Goal: Task Accomplishment & Management: Manage account settings

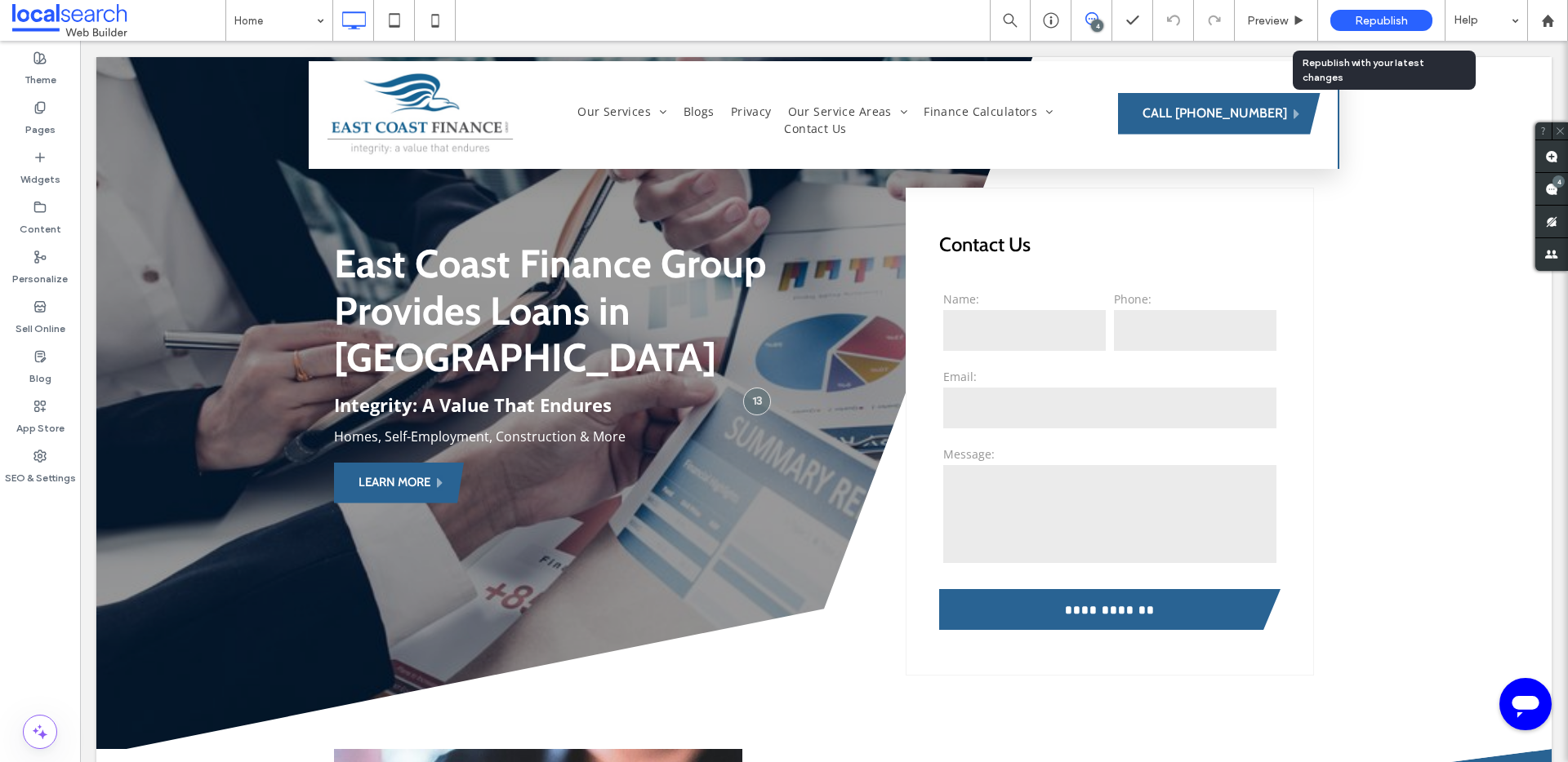
click at [1389, 29] on div "Republish" at bounding box center [1381, 20] width 102 height 22
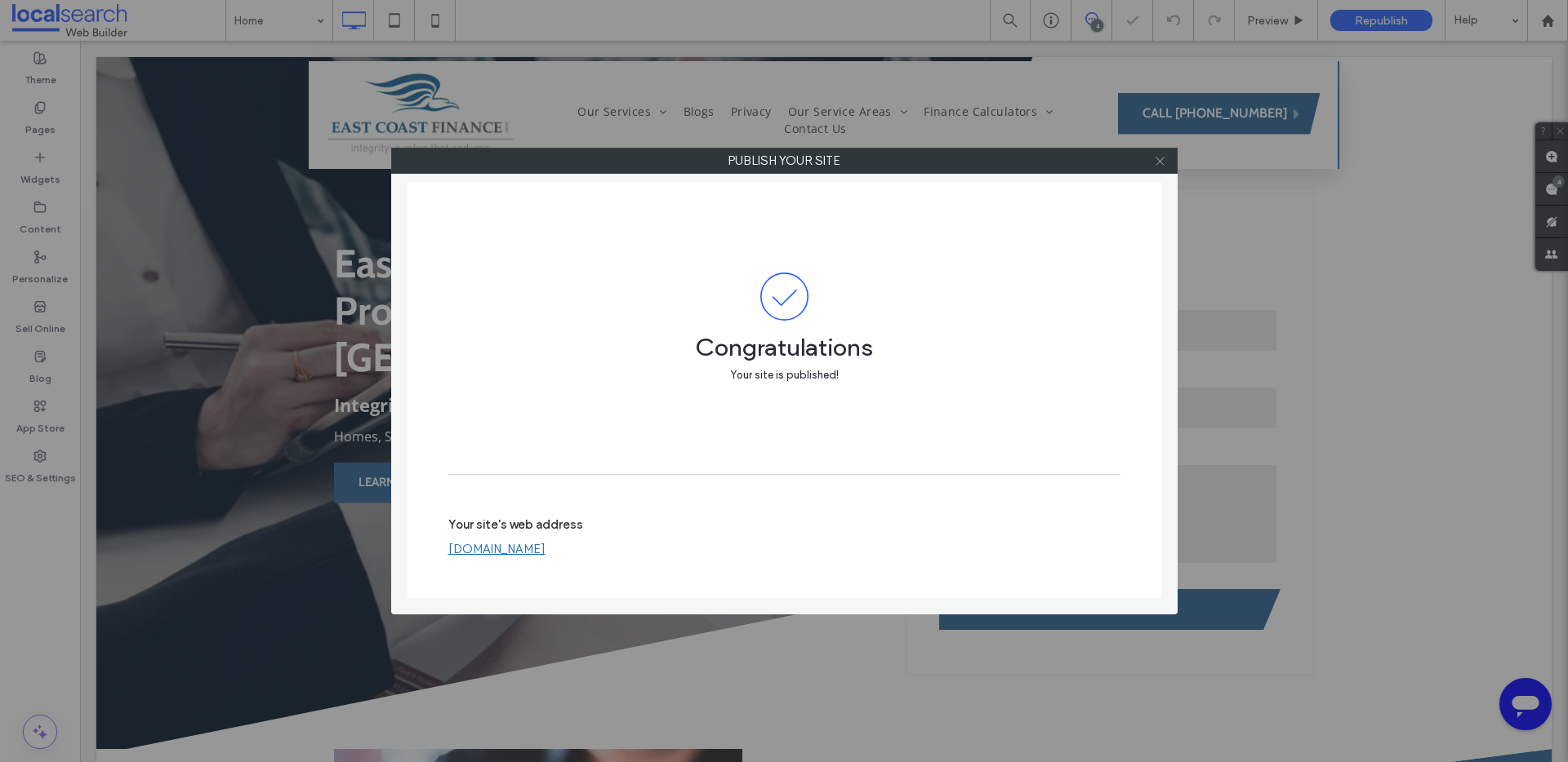
click at [1161, 157] on icon at bounding box center [1160, 160] width 12 height 12
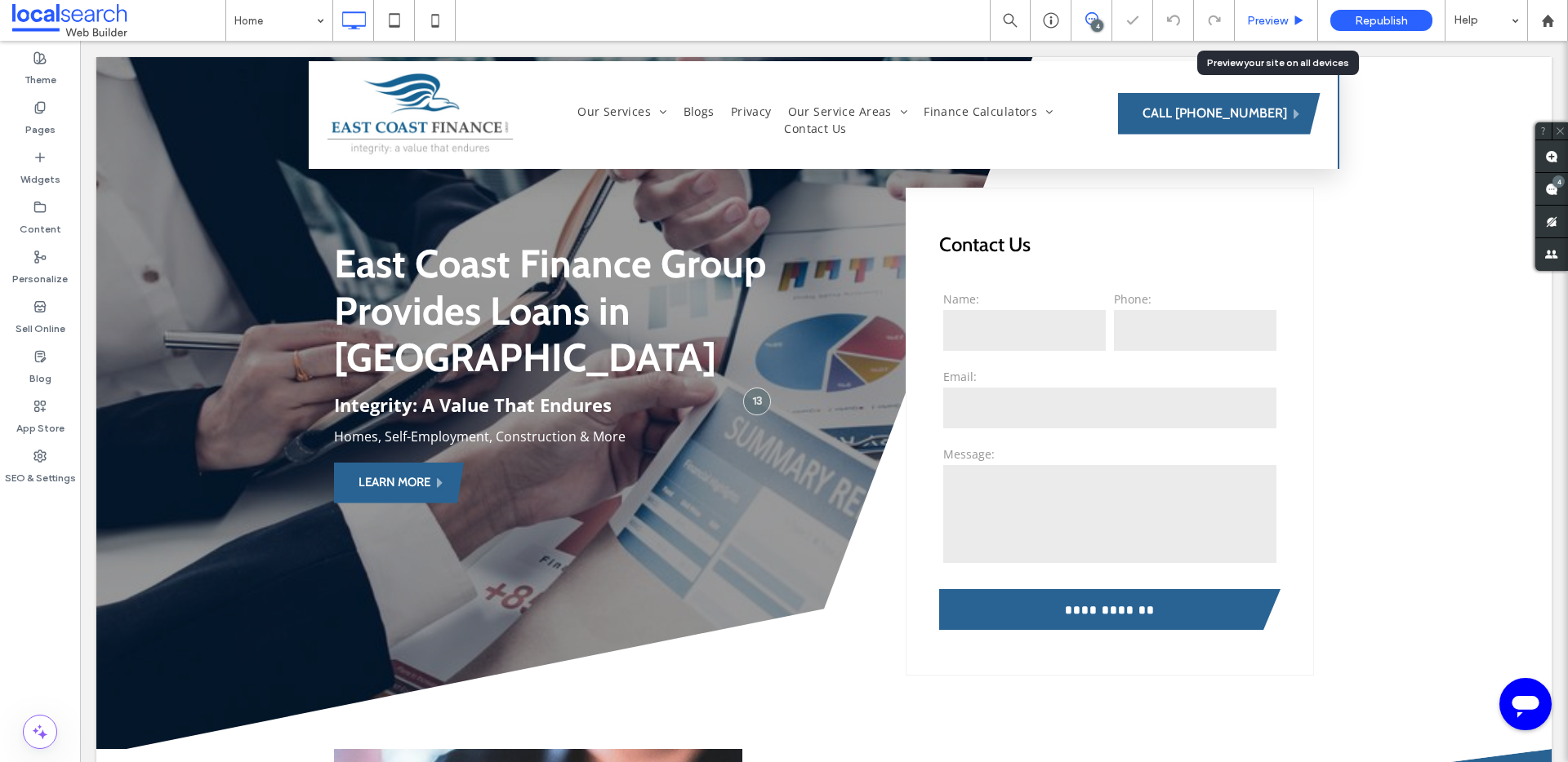
click at [1281, 23] on span "Preview" at bounding box center [1267, 21] width 40 height 14
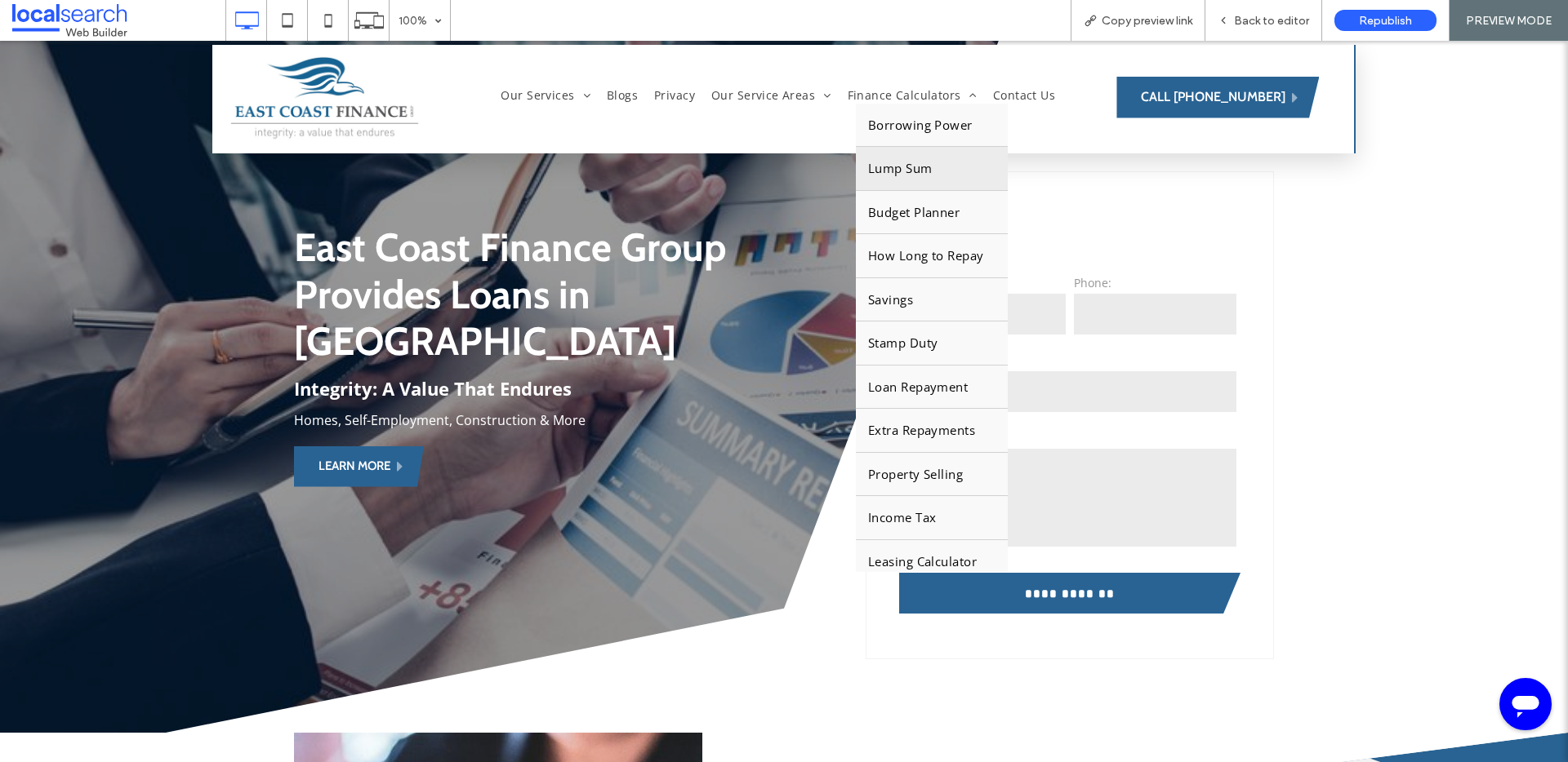
click at [906, 172] on span "Lump Sum" at bounding box center [899, 169] width 65 height 19
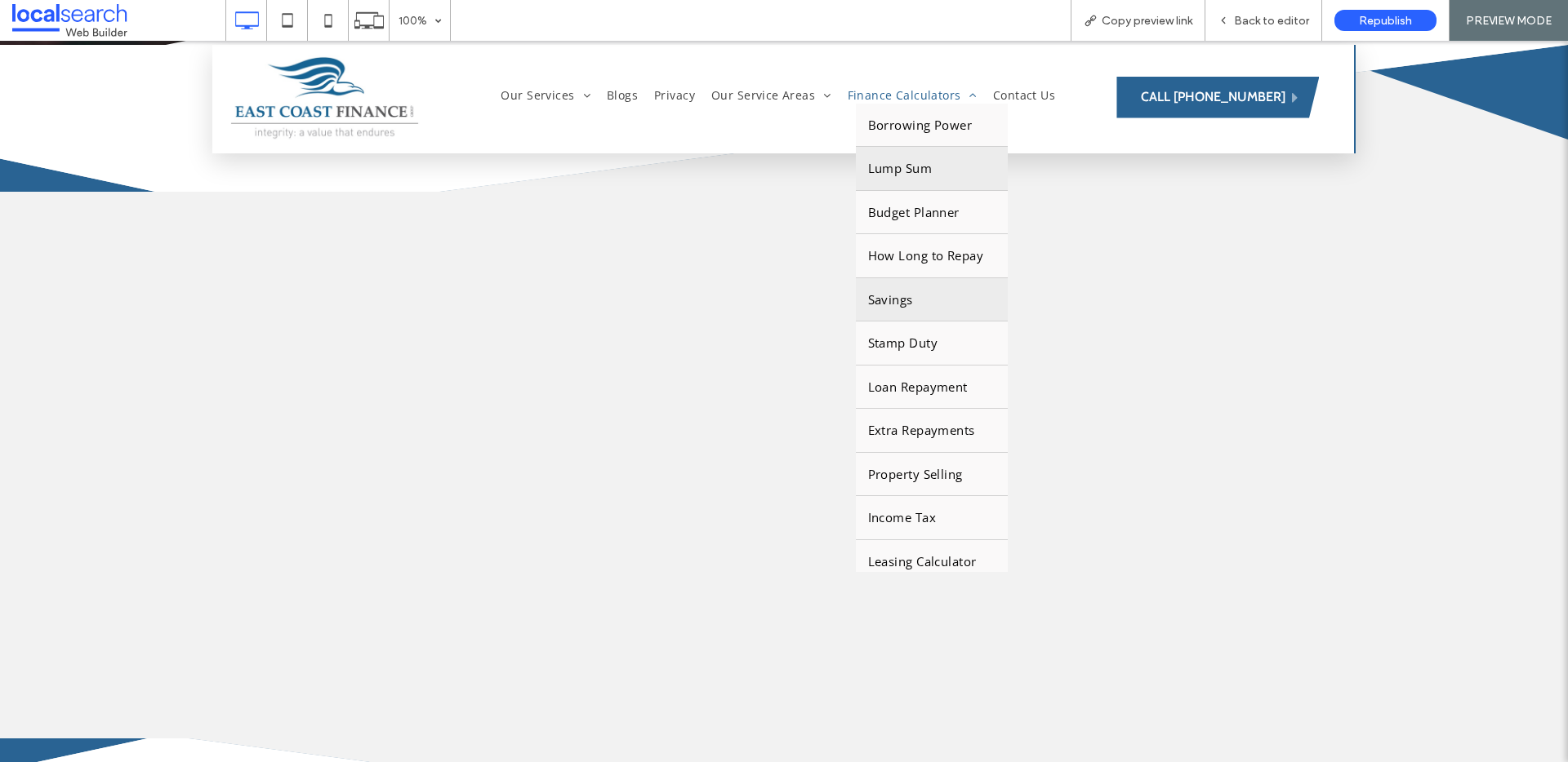
click at [901, 312] on link "Savings" at bounding box center [931, 300] width 153 height 43
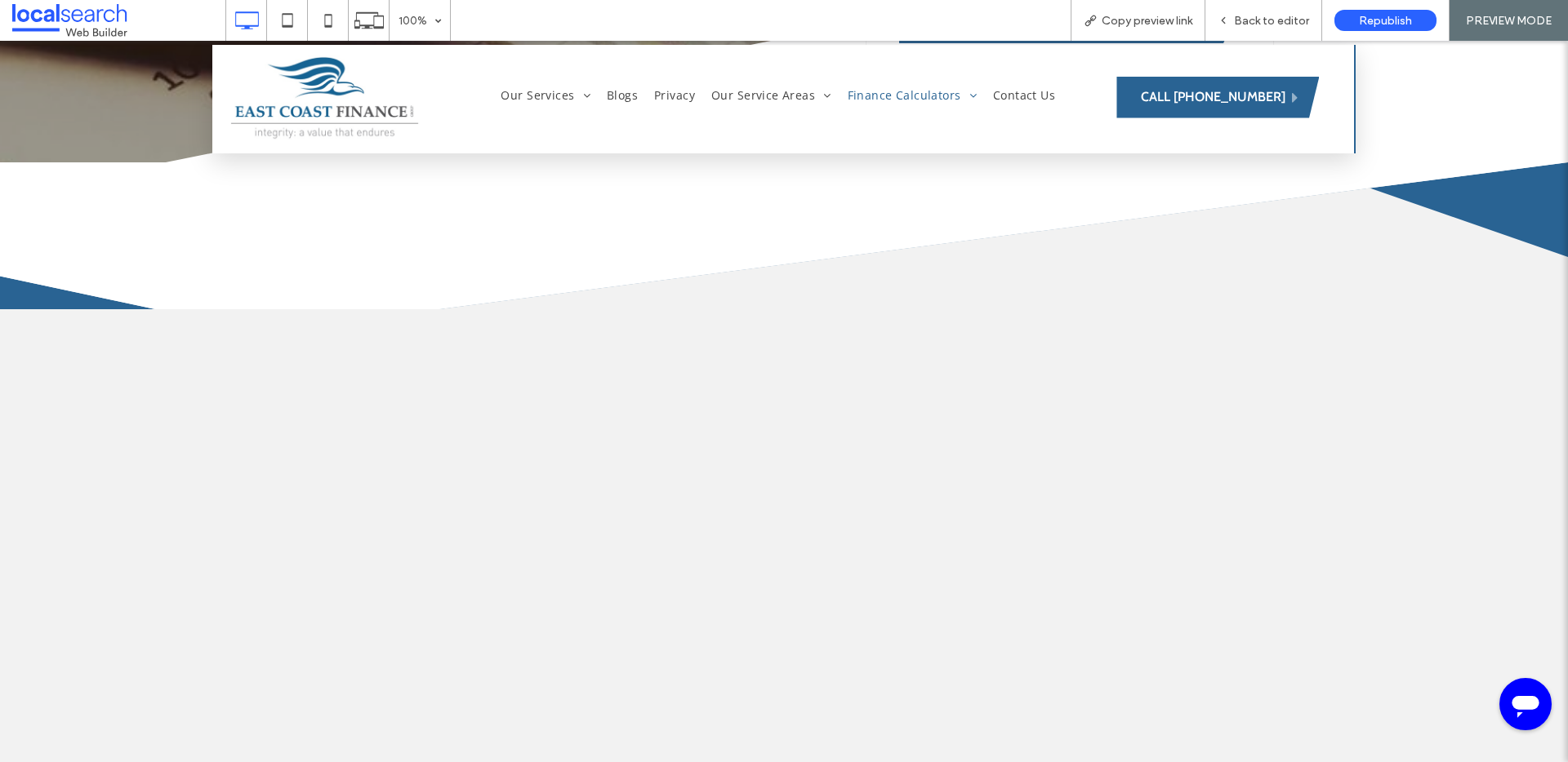
click at [914, 297] on div "Click To Paste" at bounding box center [784, 268] width 980 height 82
click at [1144, 489] on div "Click To Paste" at bounding box center [784, 542] width 735 height 465
click at [1213, 464] on div "Click To Paste Row + Add Section" at bounding box center [784, 542] width 1568 height 465
click at [1130, 479] on div "Click To Paste" at bounding box center [784, 542] width 735 height 465
click at [830, 231] on div "Click To Paste" at bounding box center [784, 268] width 980 height 82
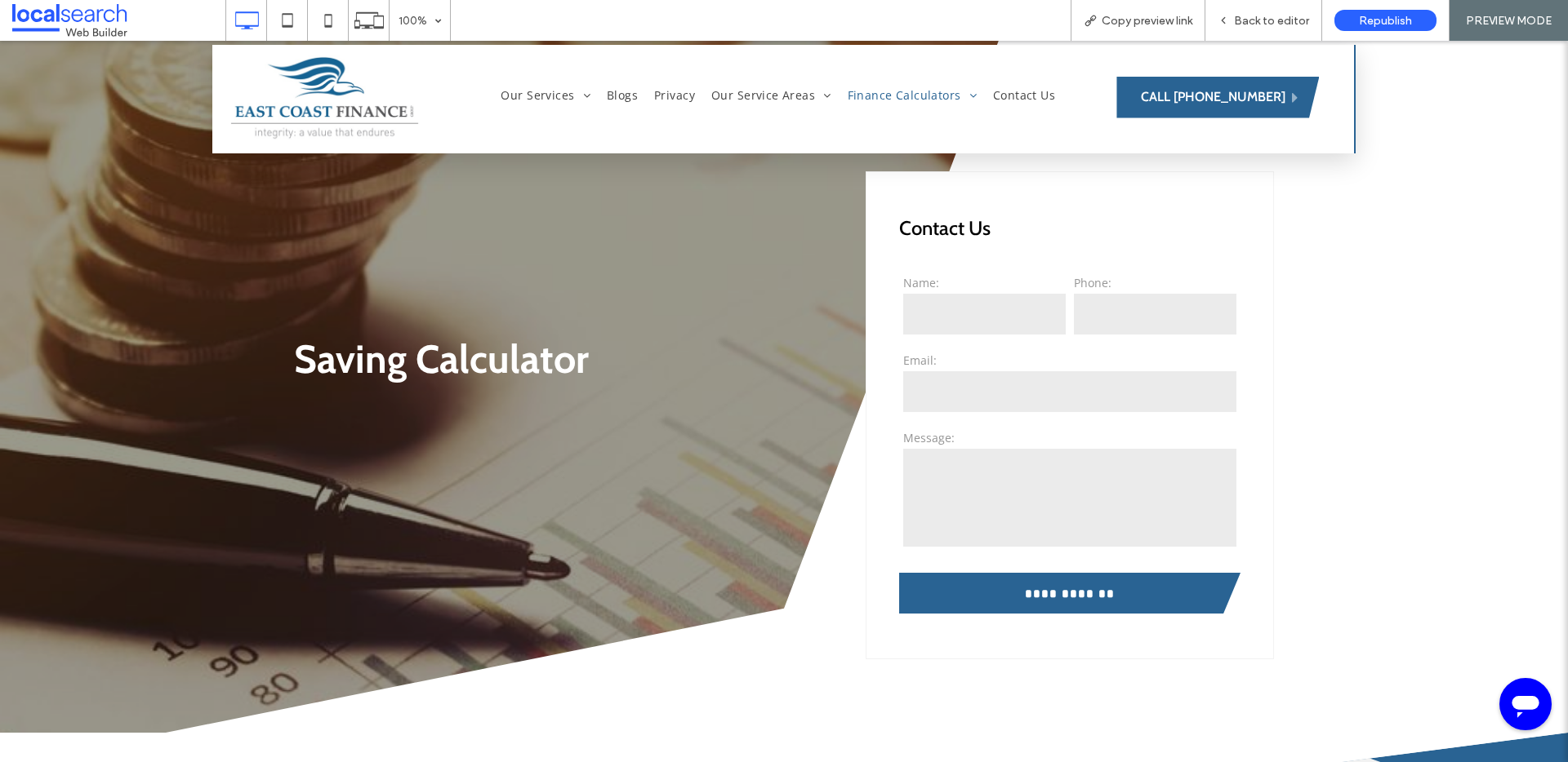
click at [822, 327] on div "Saving Calculator Click To Paste" at bounding box center [579, 416] width 572 height 488
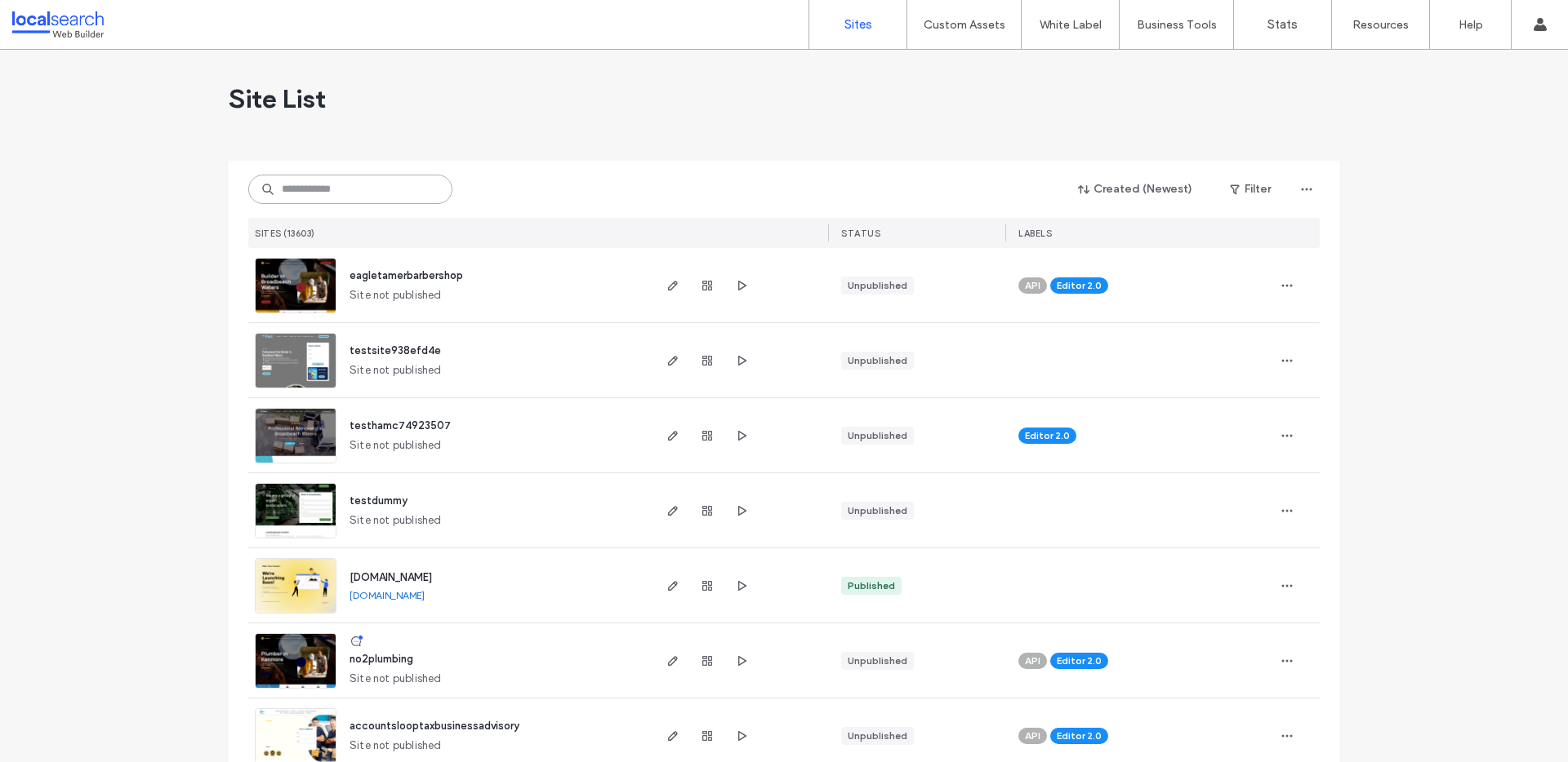
click at [362, 193] on input at bounding box center [349, 189] width 204 height 29
paste input "**********"
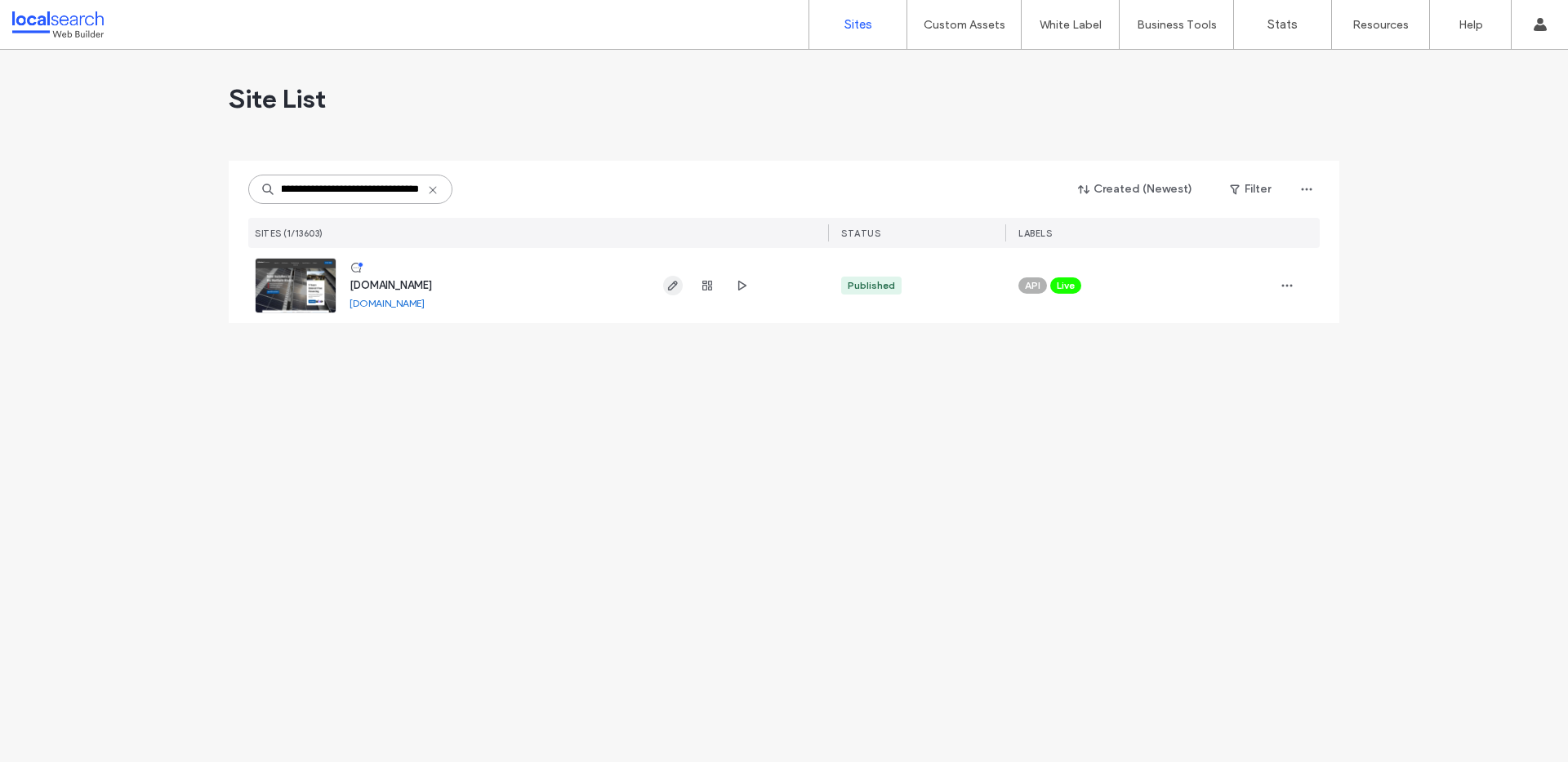
type input "**********"
click at [680, 283] on span "button" at bounding box center [672, 285] width 20 height 20
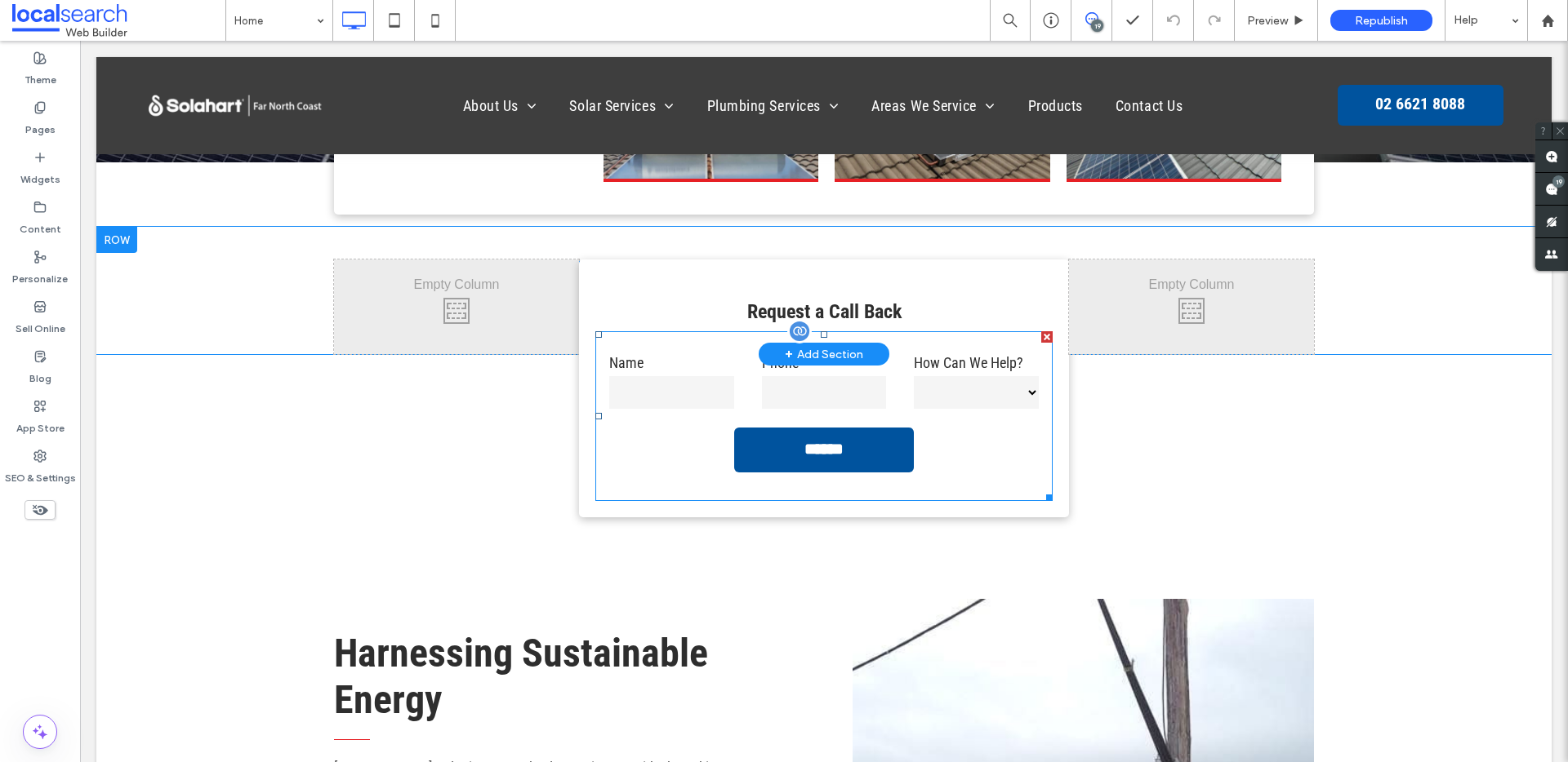
scroll to position [785, 0]
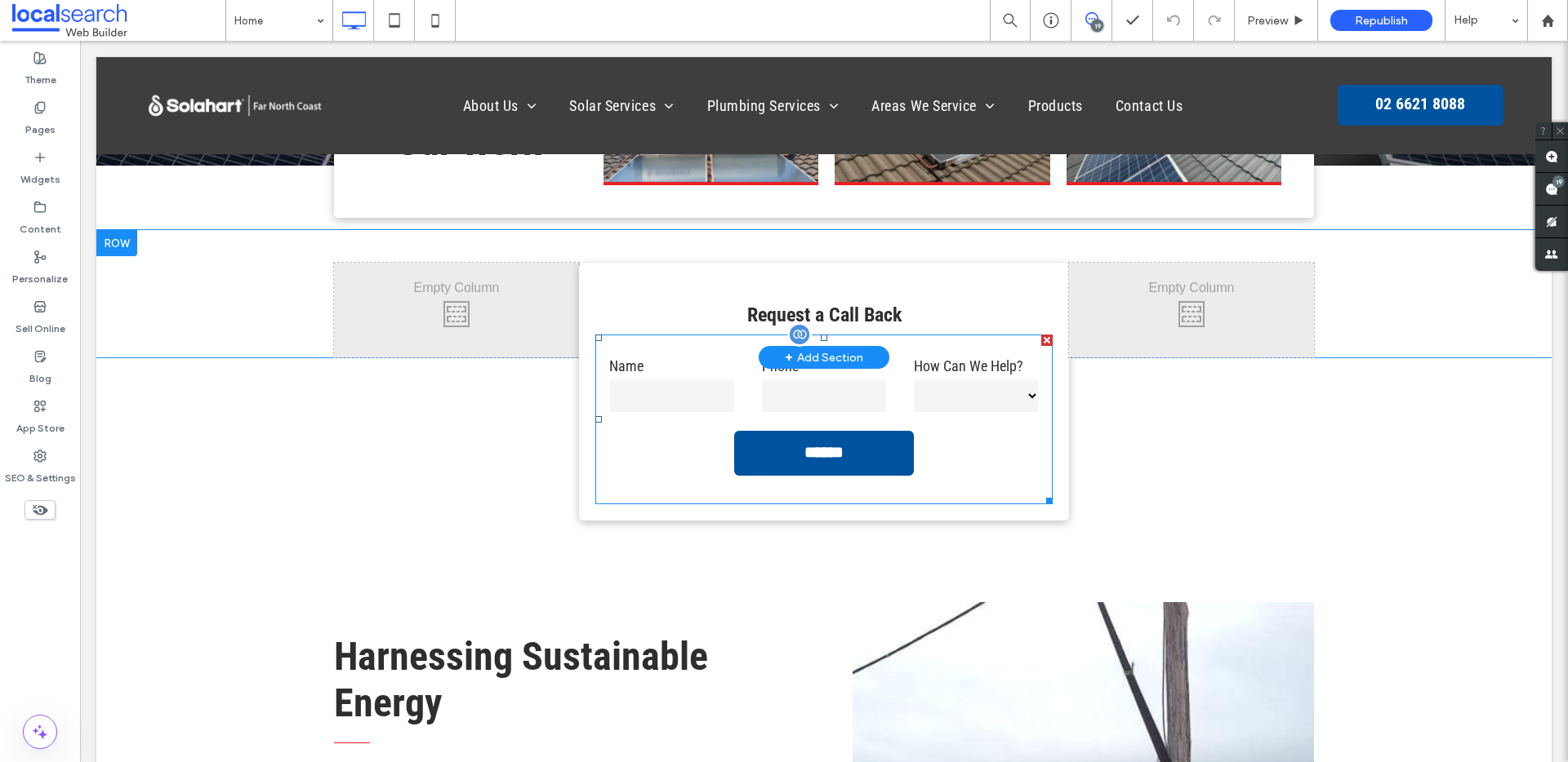
click at [837, 395] on input "tel" at bounding box center [823, 395] width 125 height 33
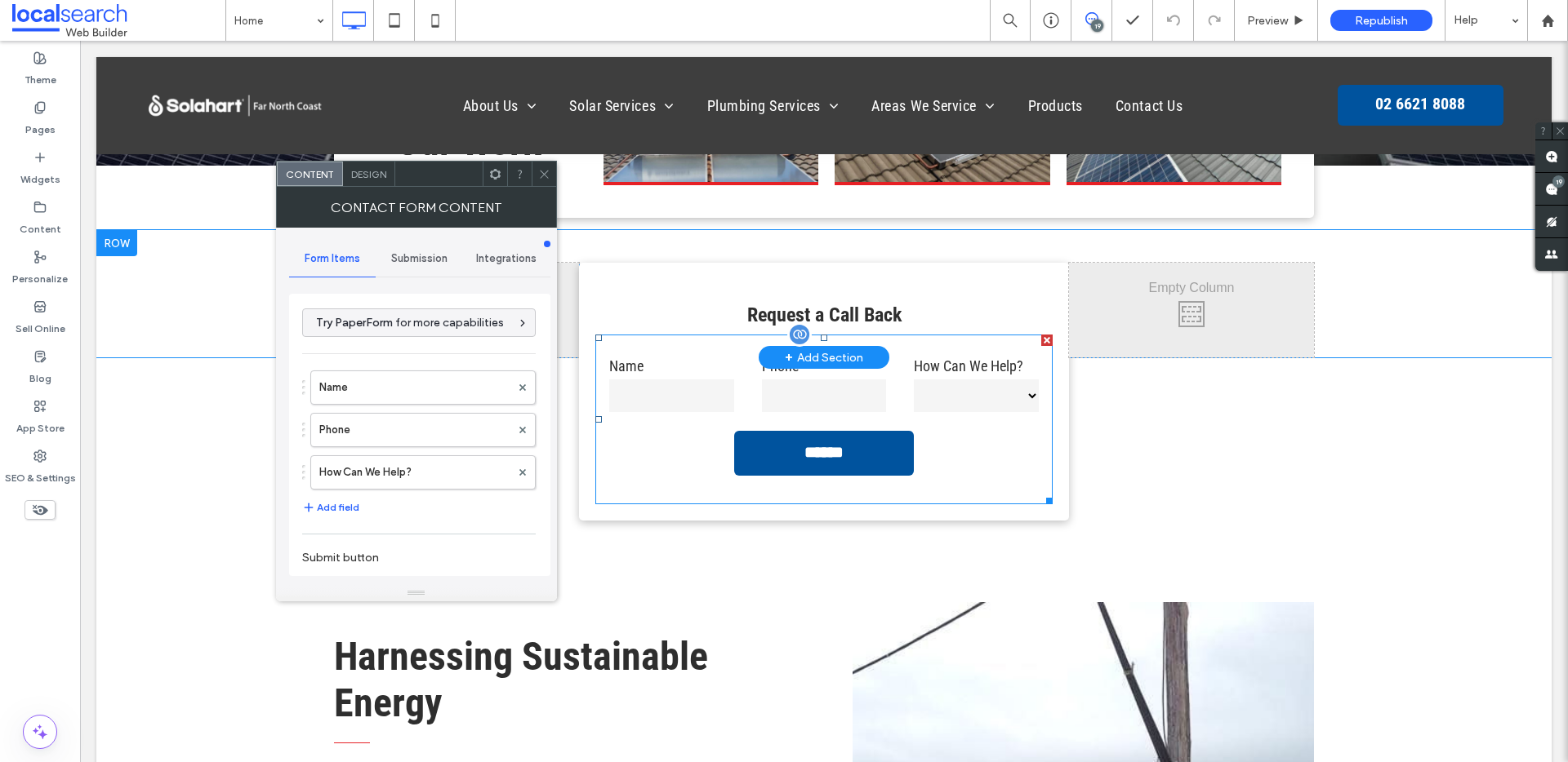
type input "******"
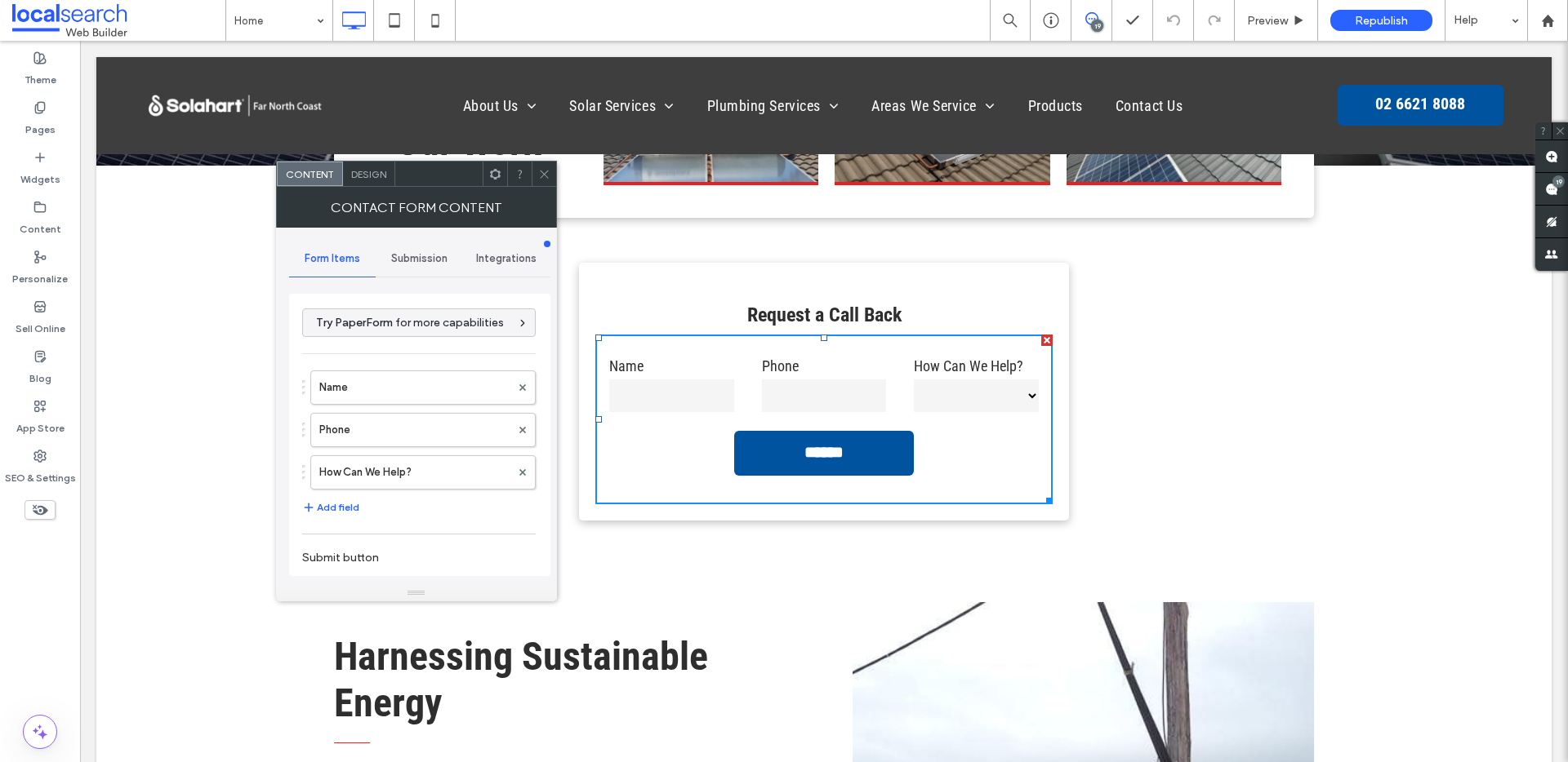
click at [444, 267] on div "Submission" at bounding box center [419, 259] width 87 height 36
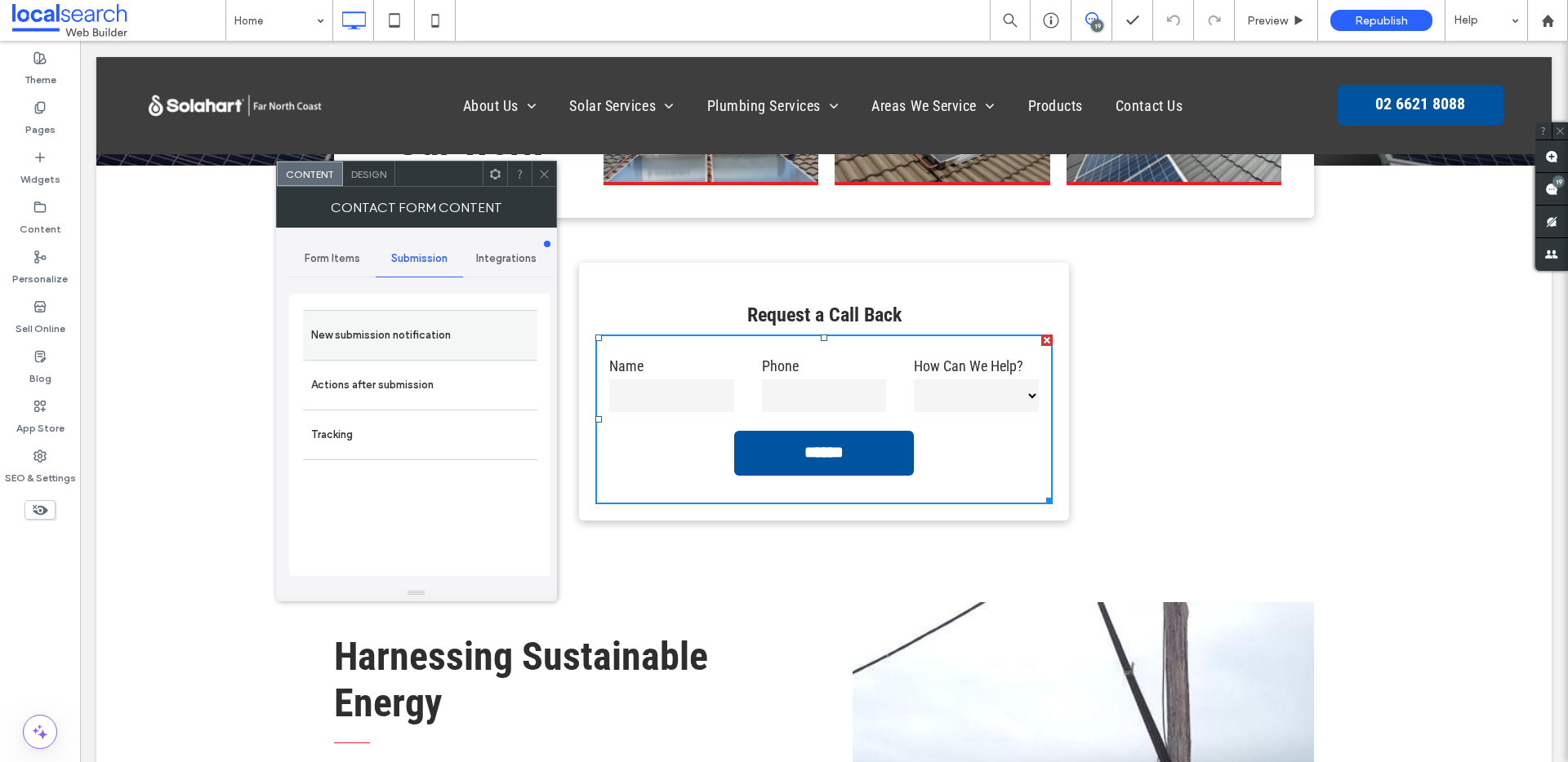
click at [421, 330] on label "New submission notification" at bounding box center [420, 335] width 218 height 33
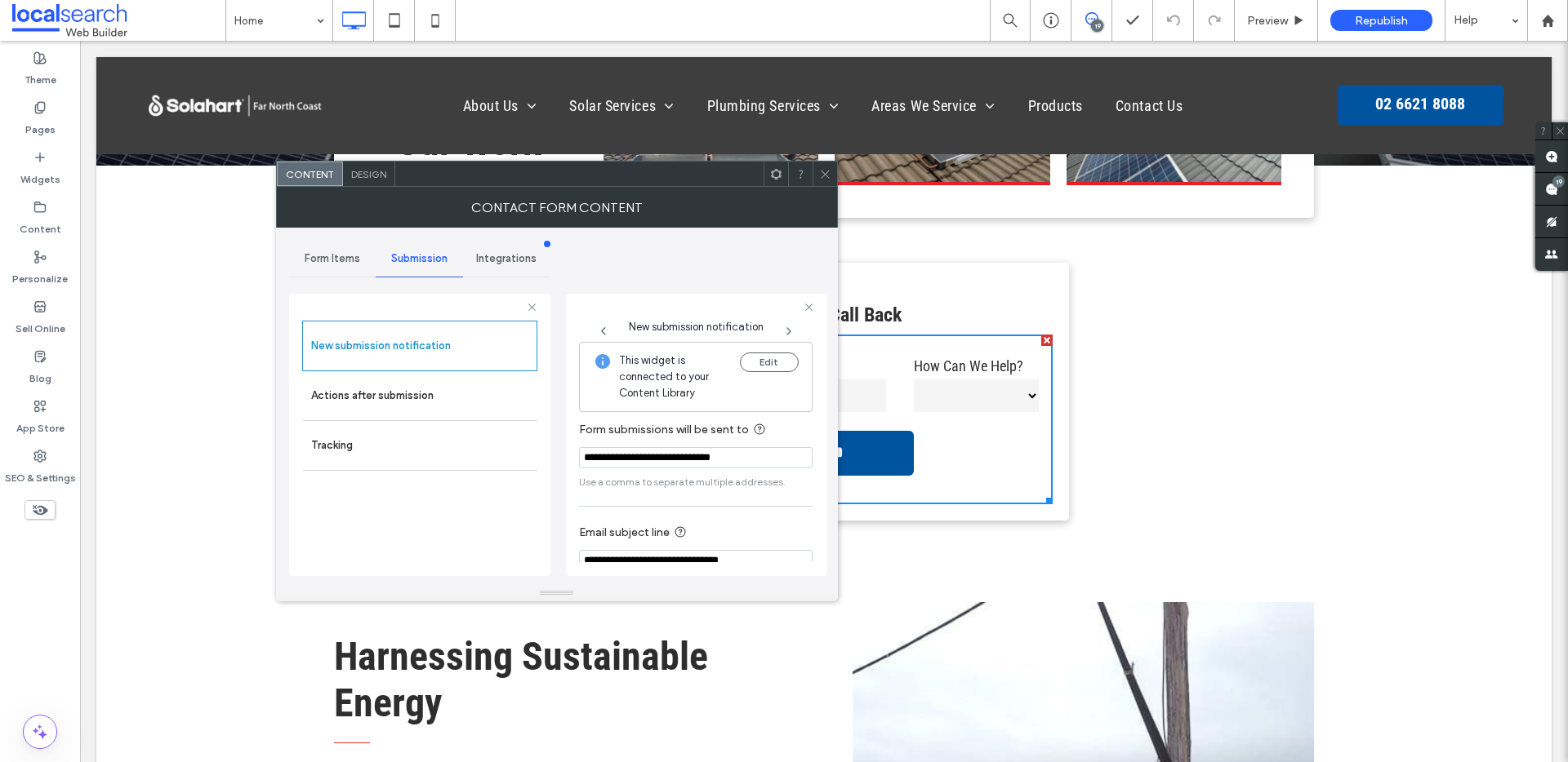
click at [819, 169] on icon at bounding box center [824, 174] width 12 height 12
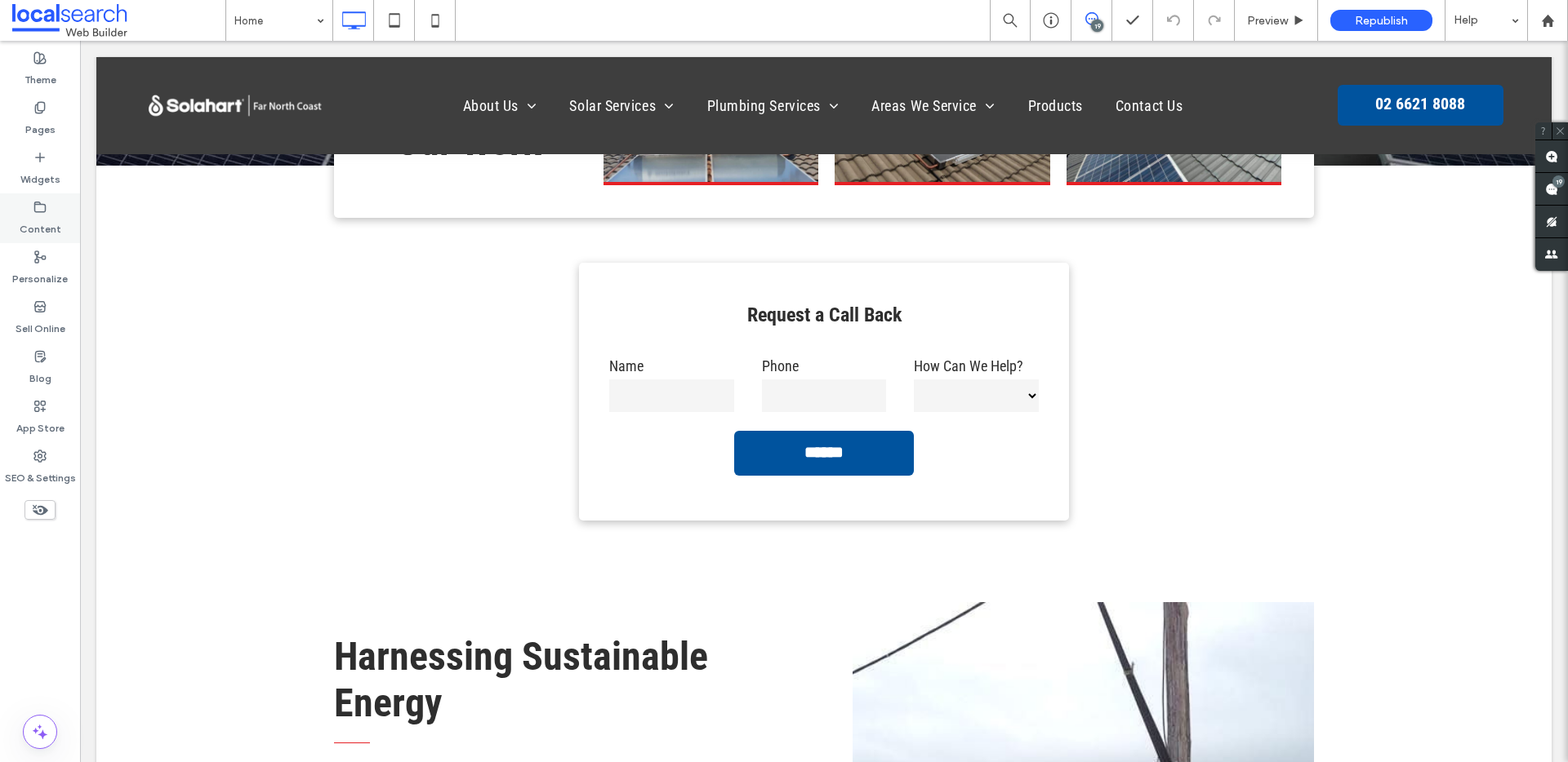
click at [45, 223] on label "Content" at bounding box center [40, 225] width 41 height 23
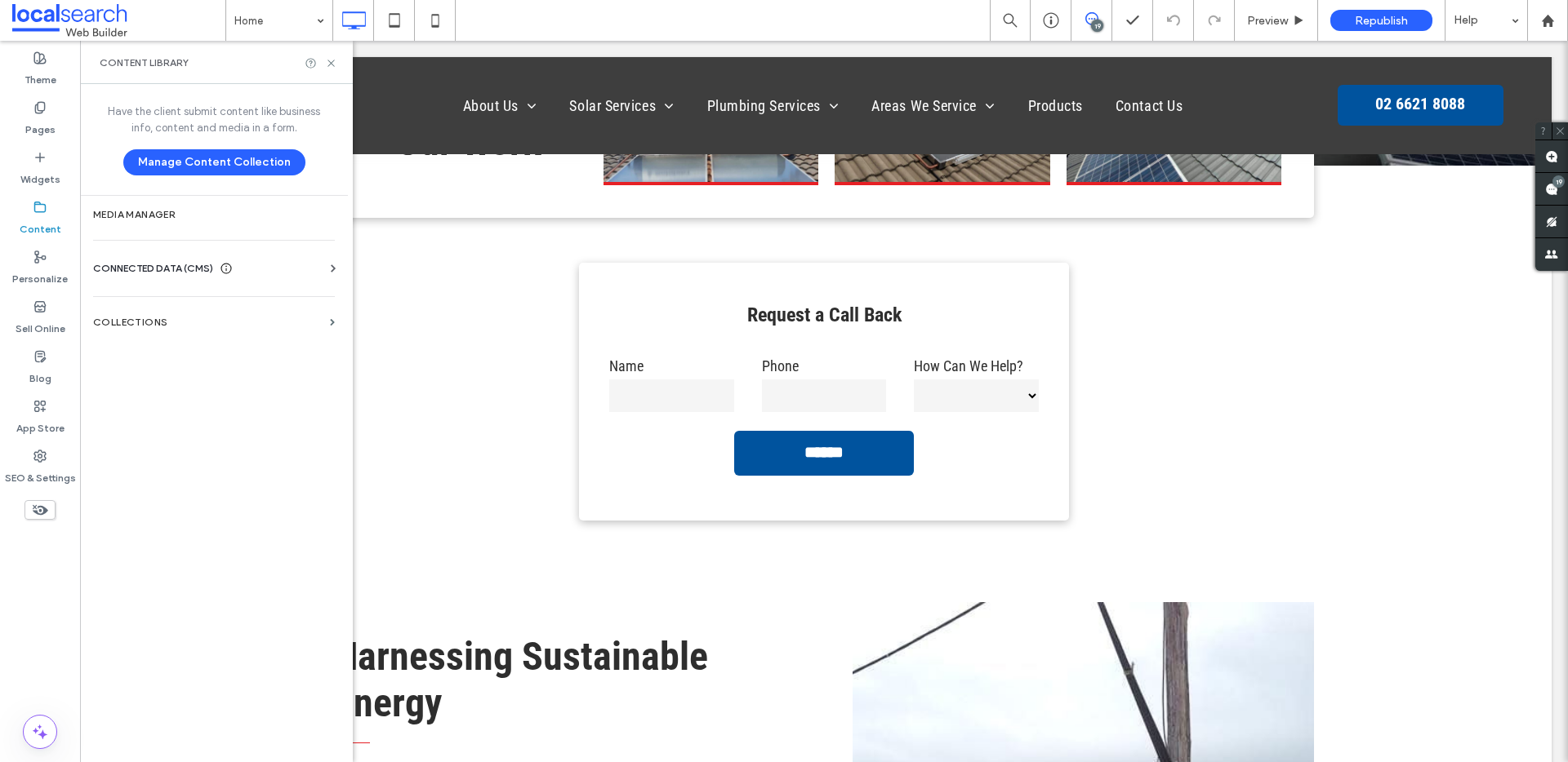
click at [152, 260] on span "CONNECTED DATA (CMS)" at bounding box center [153, 267] width 120 height 16
click at [157, 304] on label "Business Info" at bounding box center [217, 309] width 223 height 11
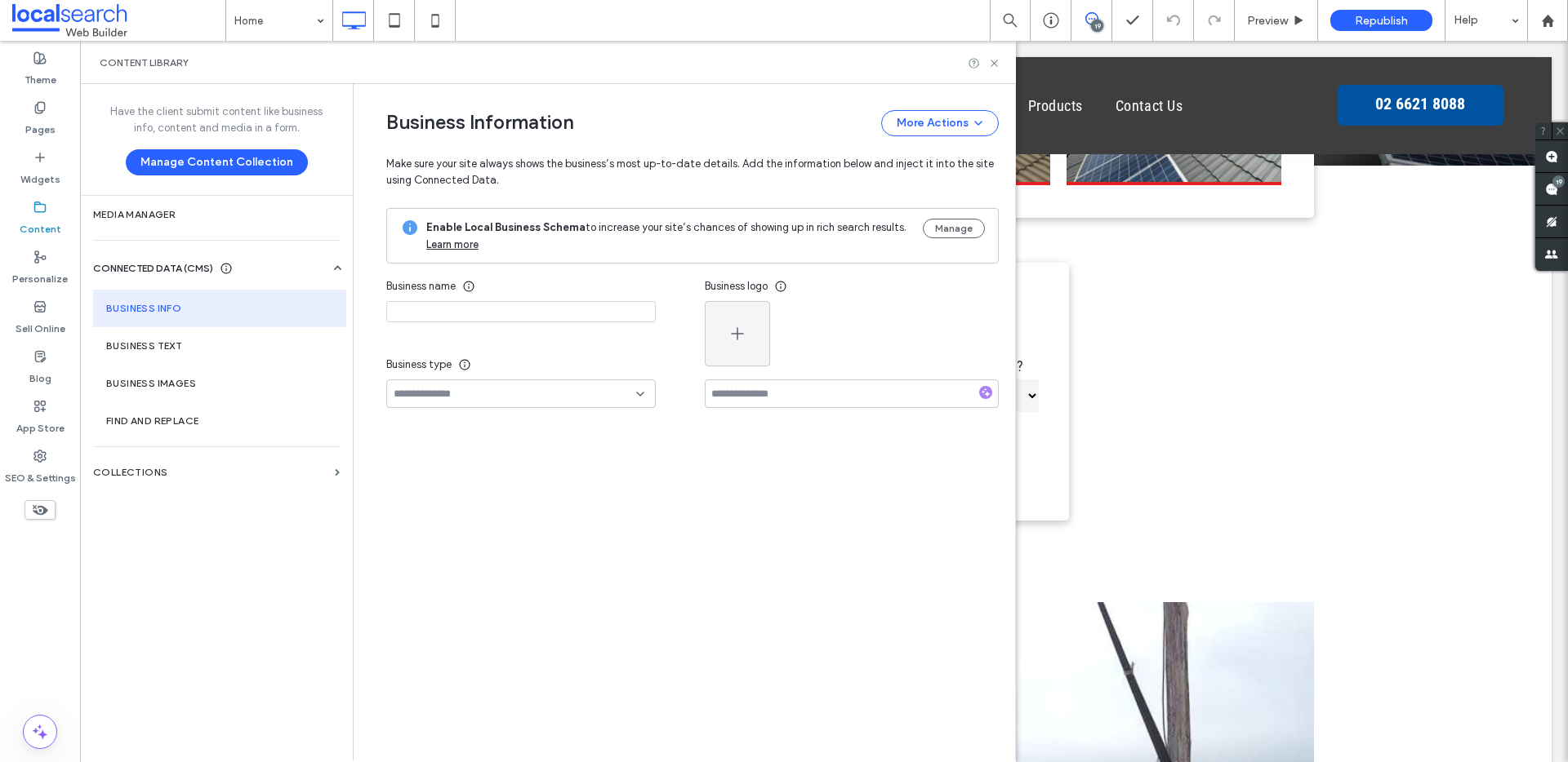
type input "**********"
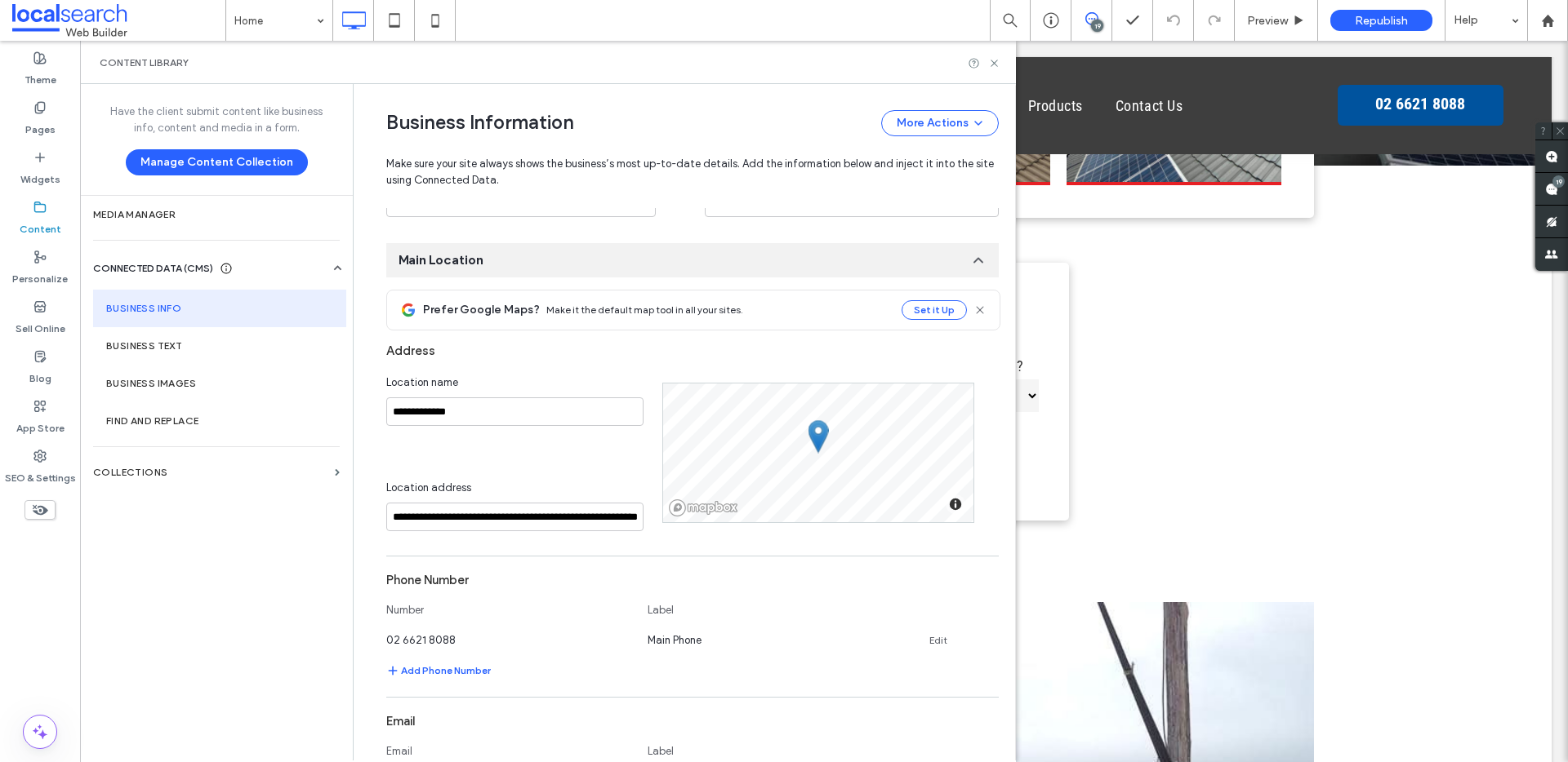
scroll to position [569, 0]
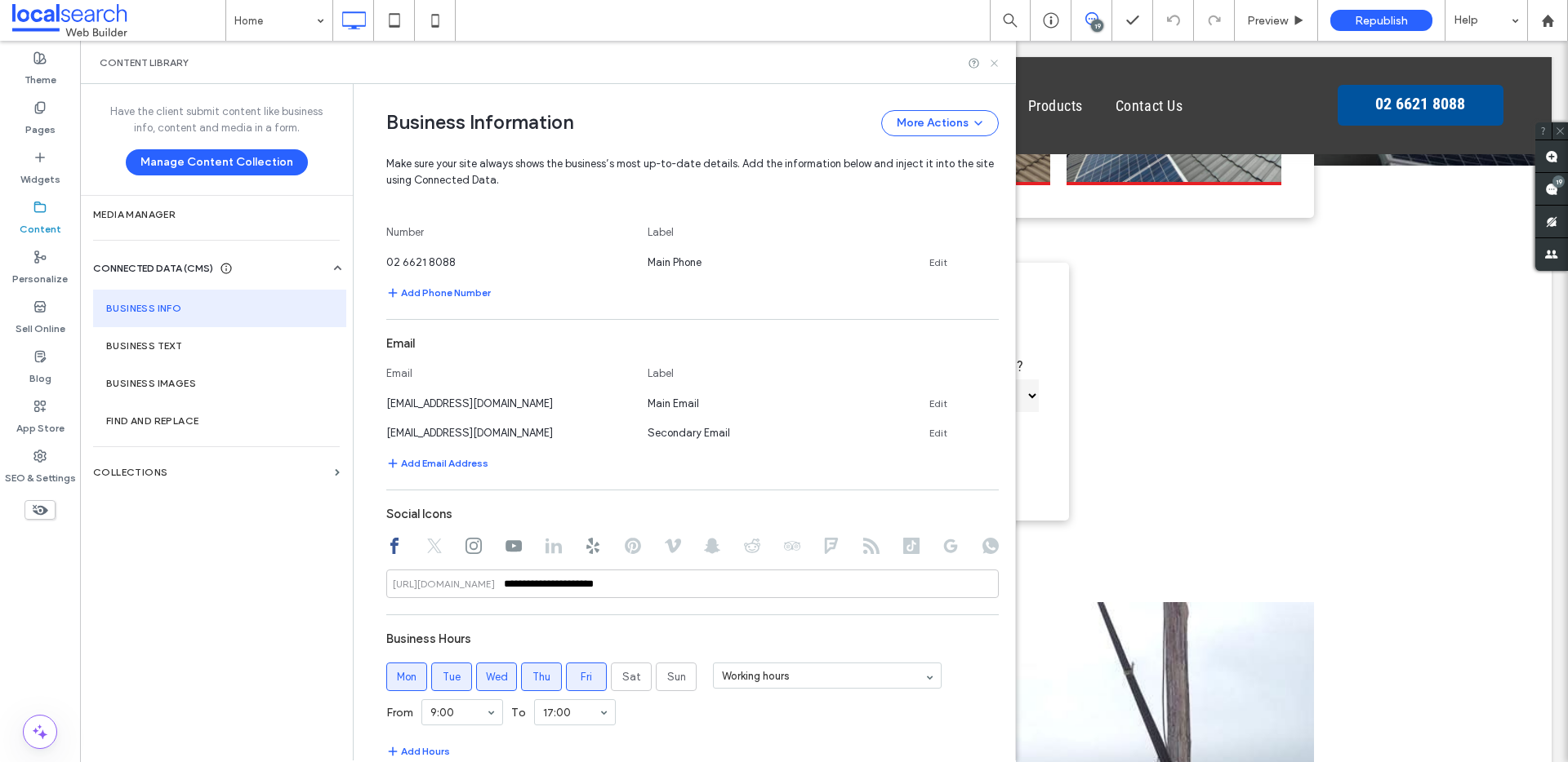
click at [989, 66] on icon at bounding box center [993, 63] width 12 height 12
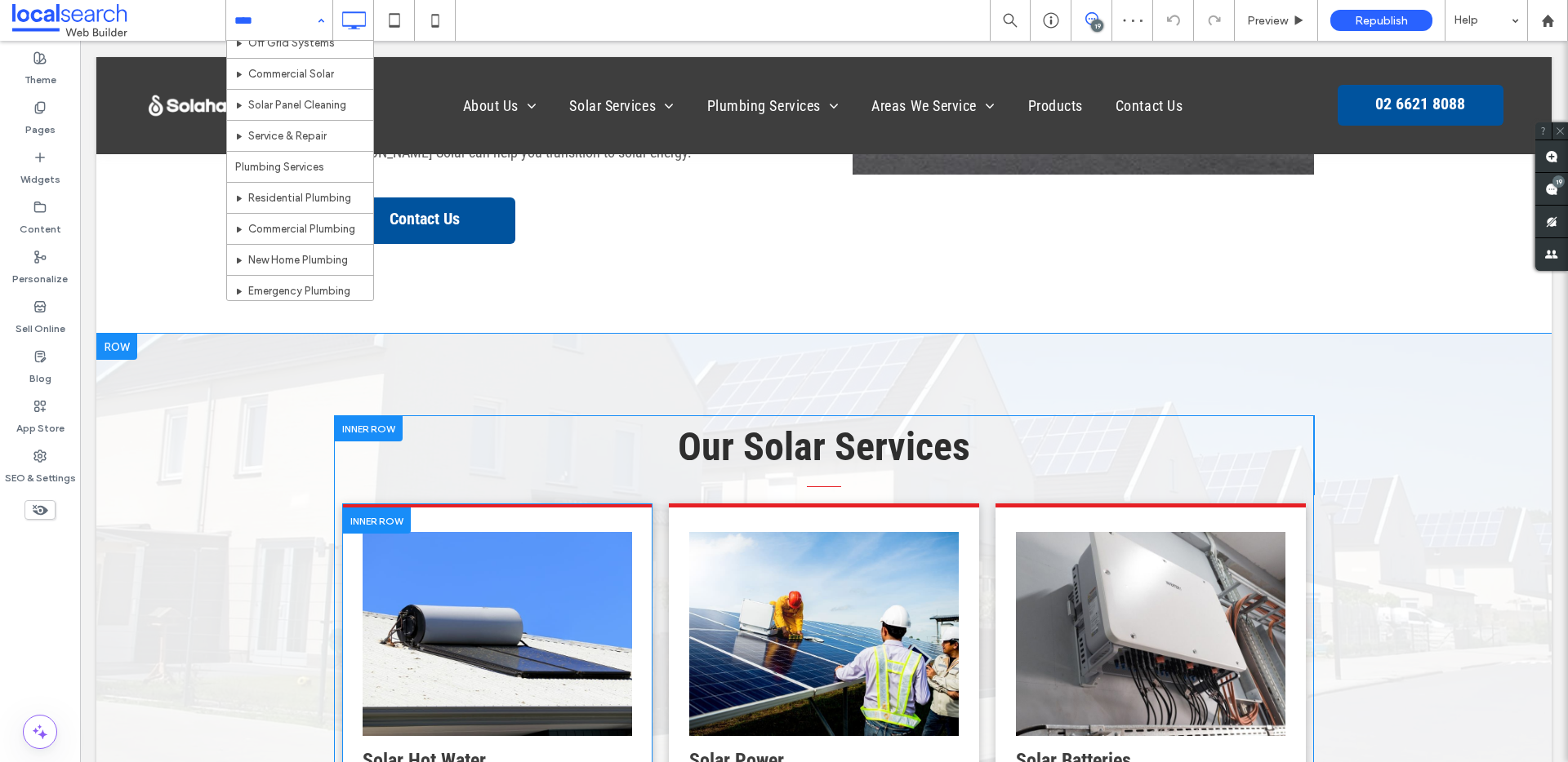
scroll to position [2463, 0]
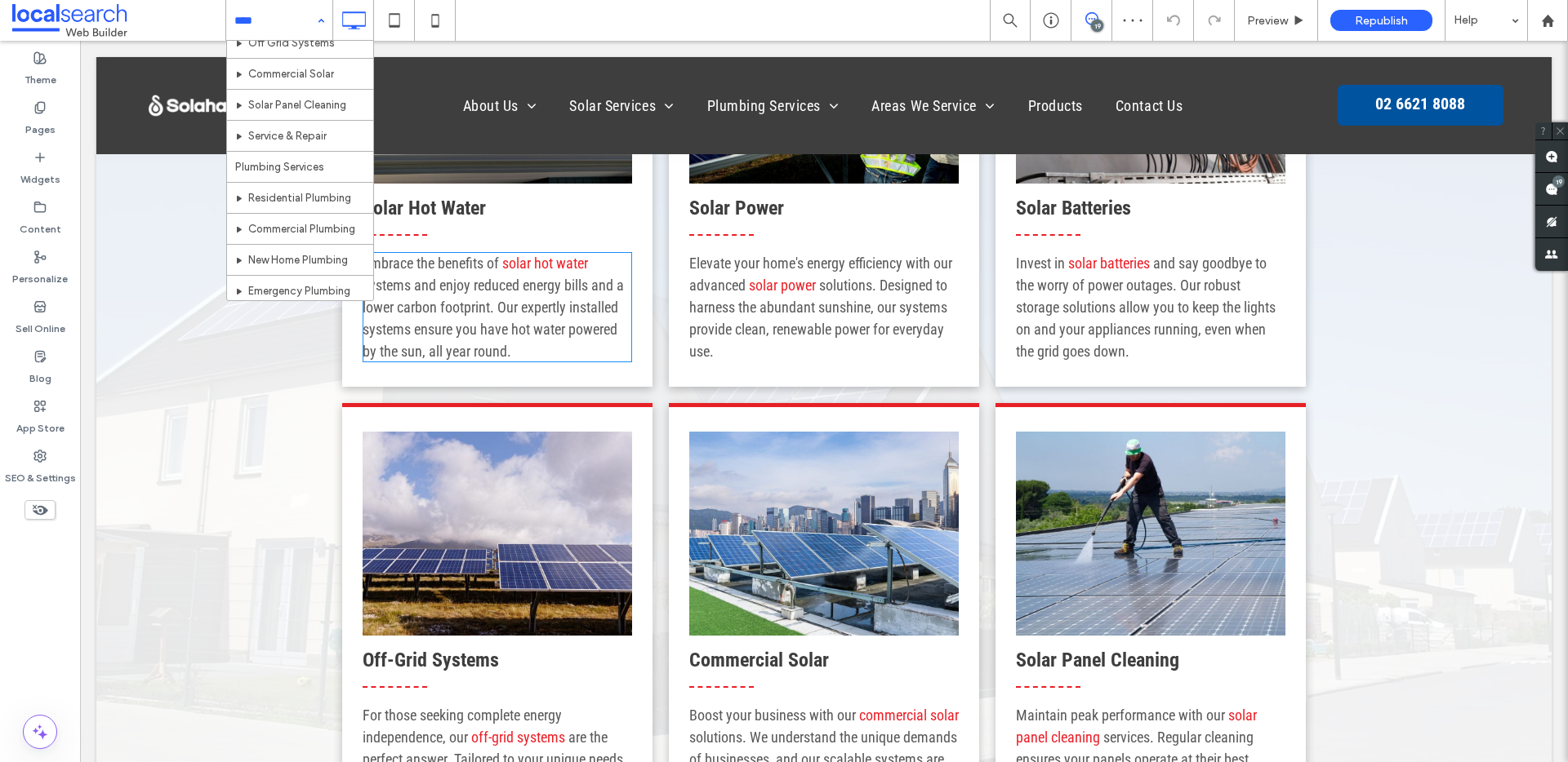
click at [512, 0] on div "Home About Us Gallery Blog Solar Services Solar Hot Water Solar Power Solar Bat…" at bounding box center [897, 20] width 1343 height 40
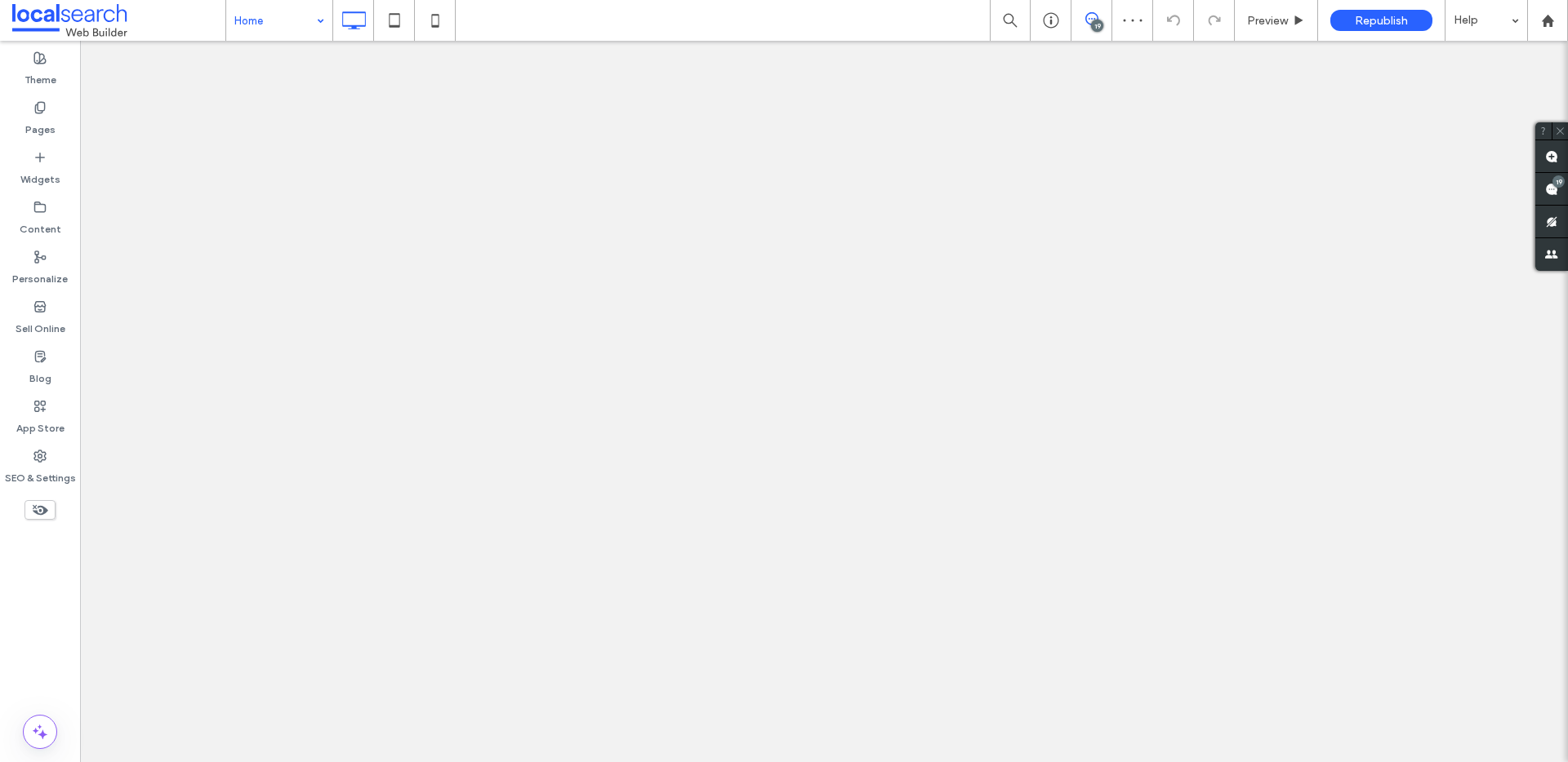
click at [523, 22] on div "Home 19 Preview Republish Help" at bounding box center [897, 20] width 1343 height 40
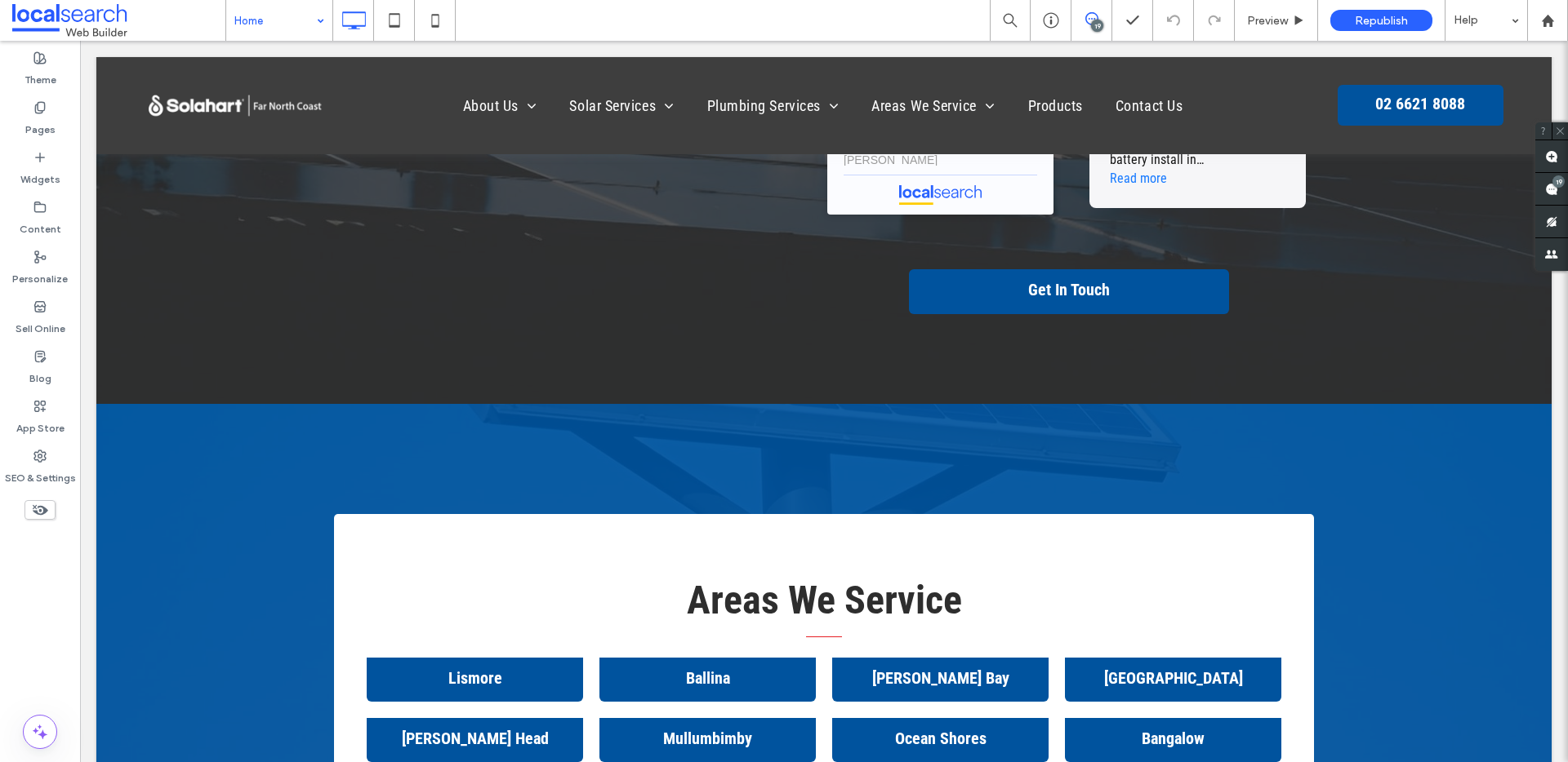
scroll to position [6424, 0]
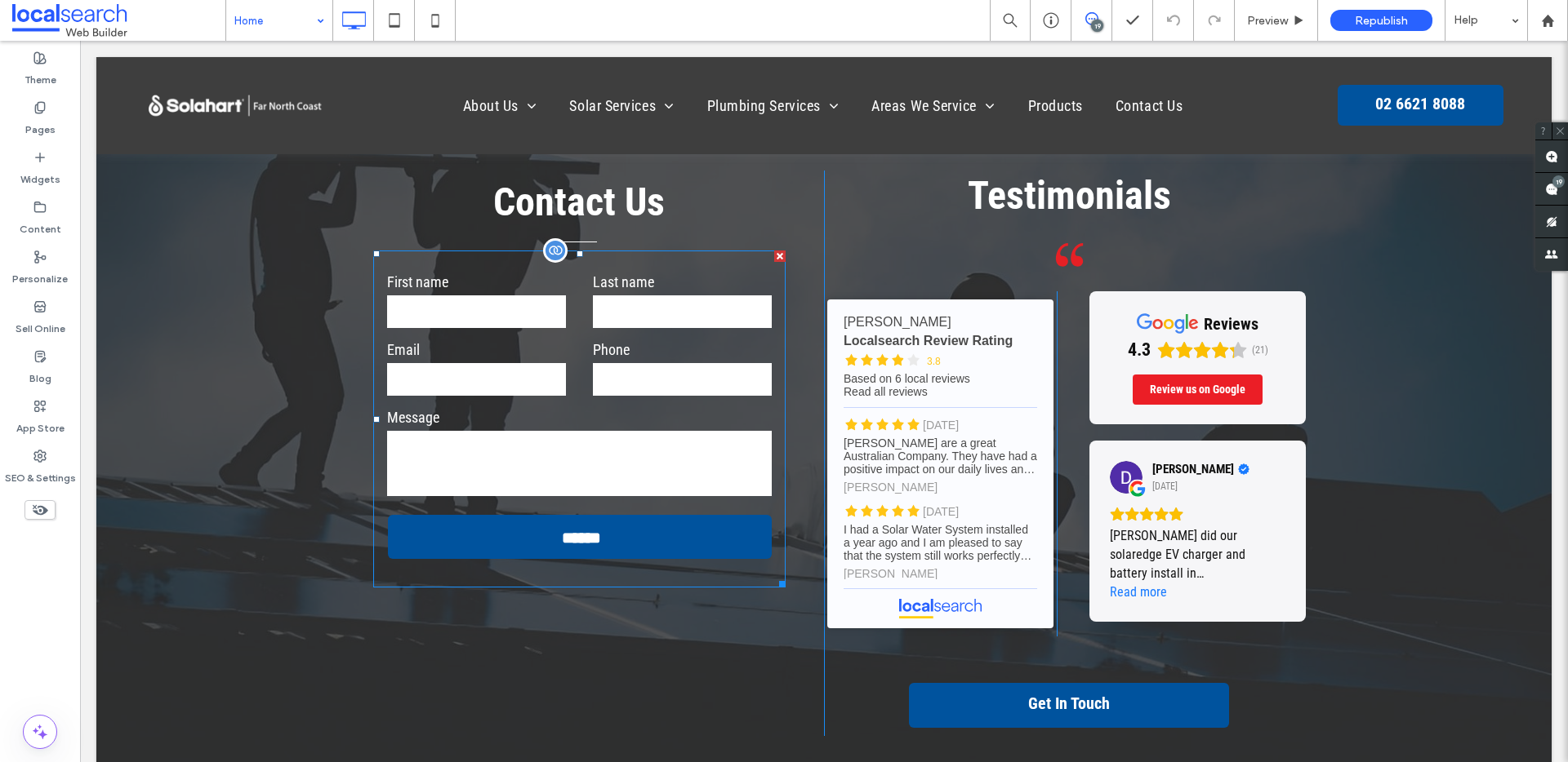
click at [548, 363] on input "email" at bounding box center [476, 379] width 178 height 33
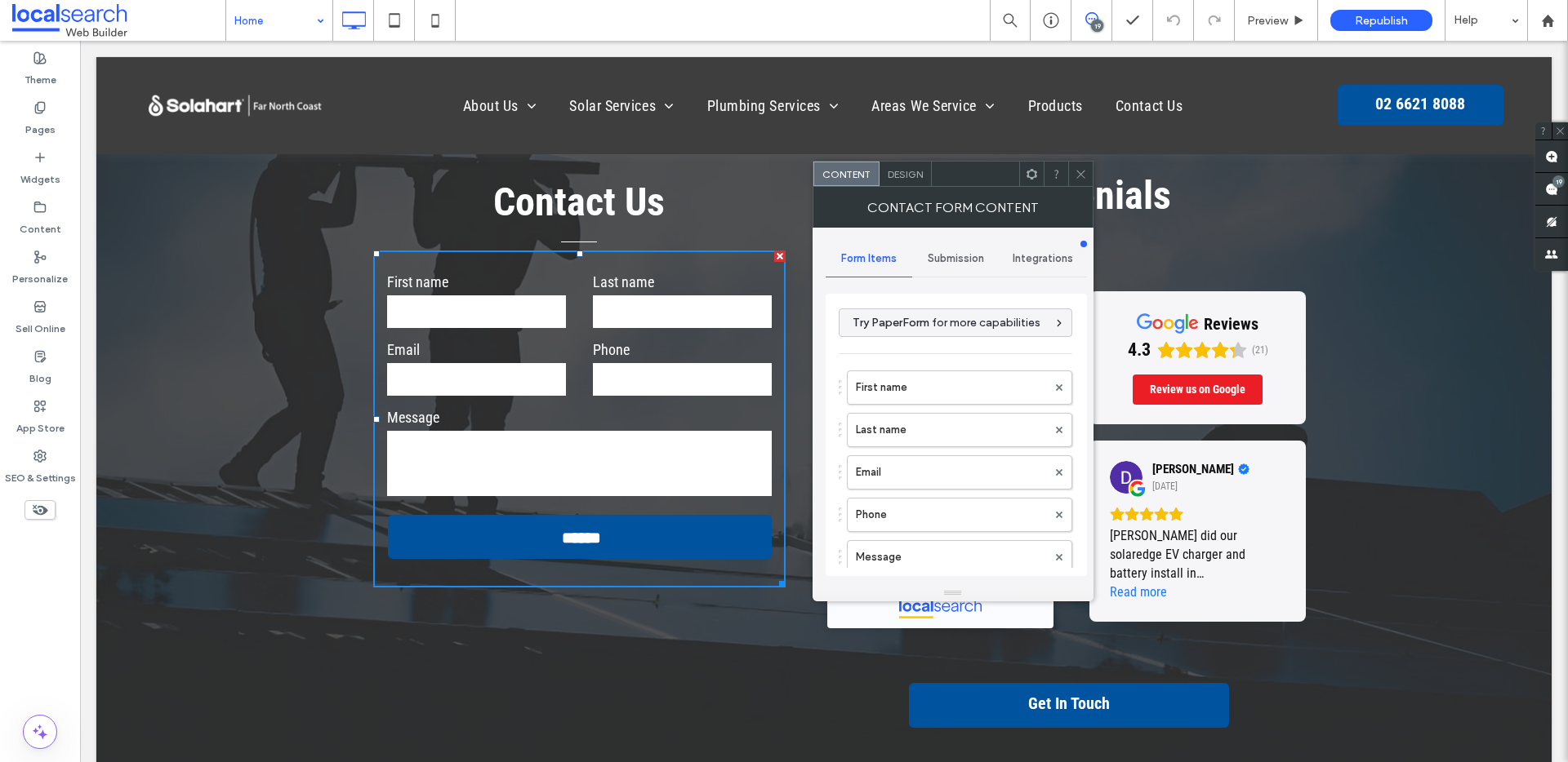
click at [936, 259] on span "Submission" at bounding box center [956, 259] width 56 height 13
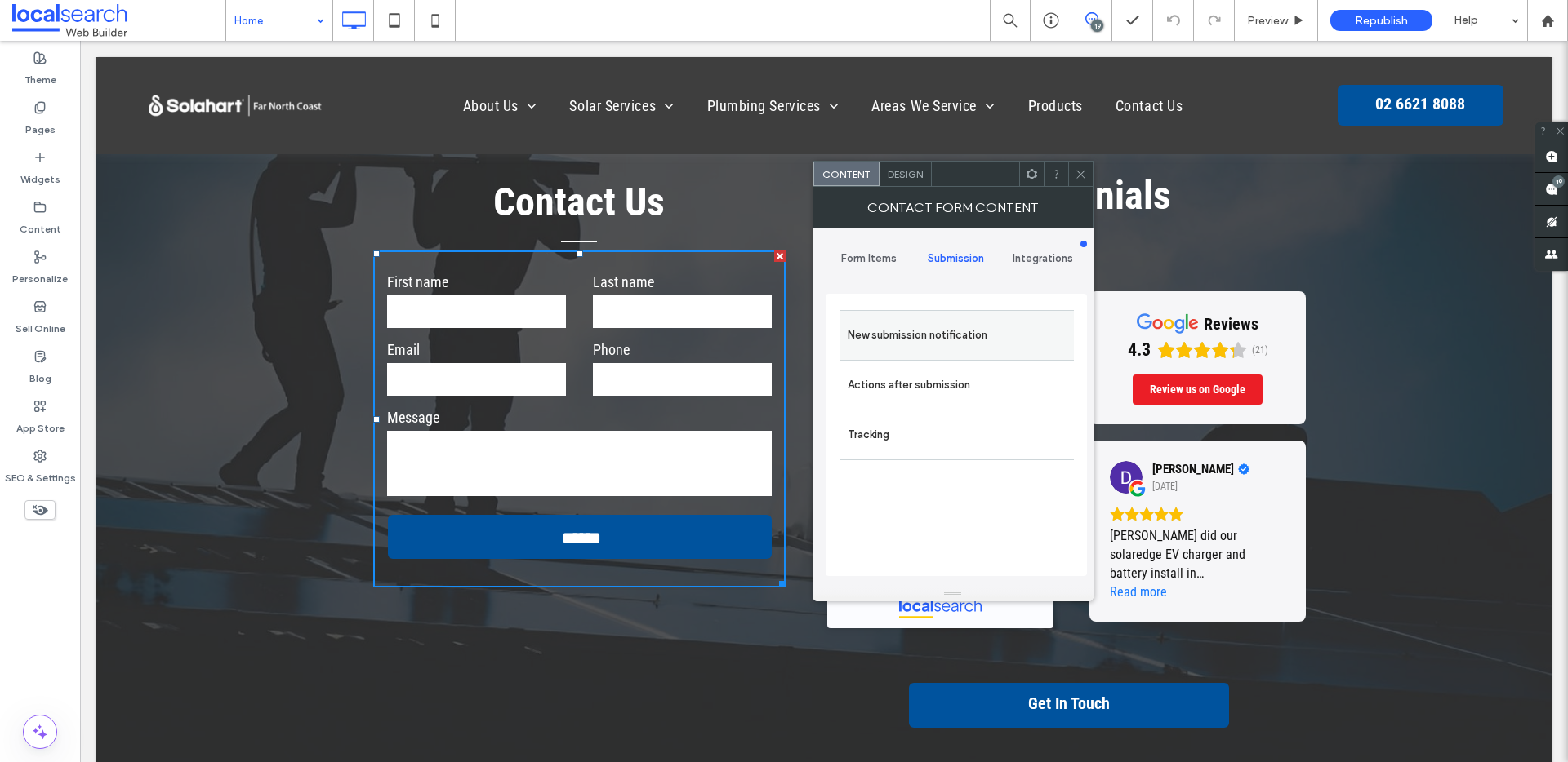
click at [934, 344] on label "New submission notification" at bounding box center [957, 335] width 218 height 33
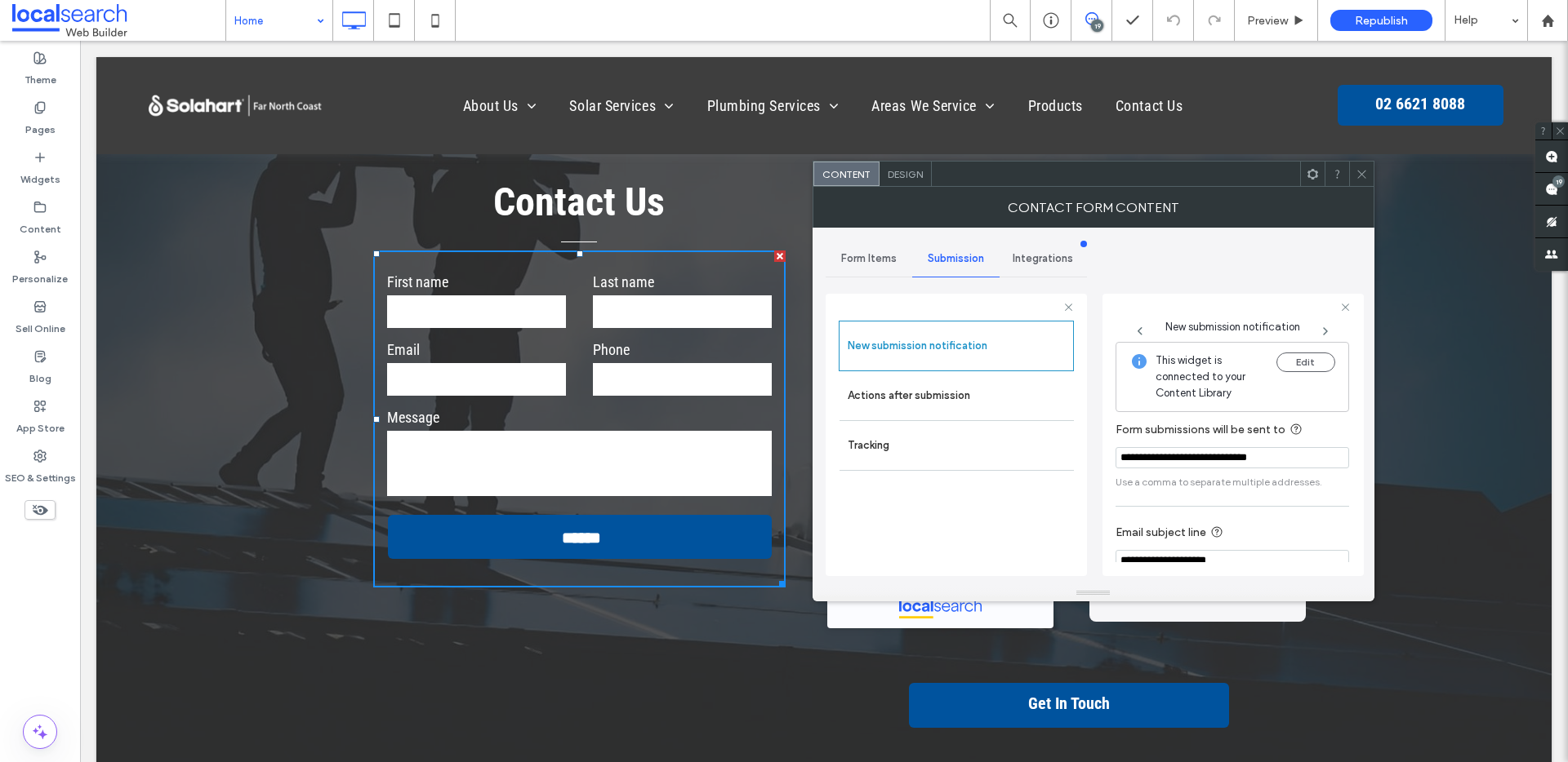
click at [1360, 173] on use at bounding box center [1360, 174] width 8 height 8
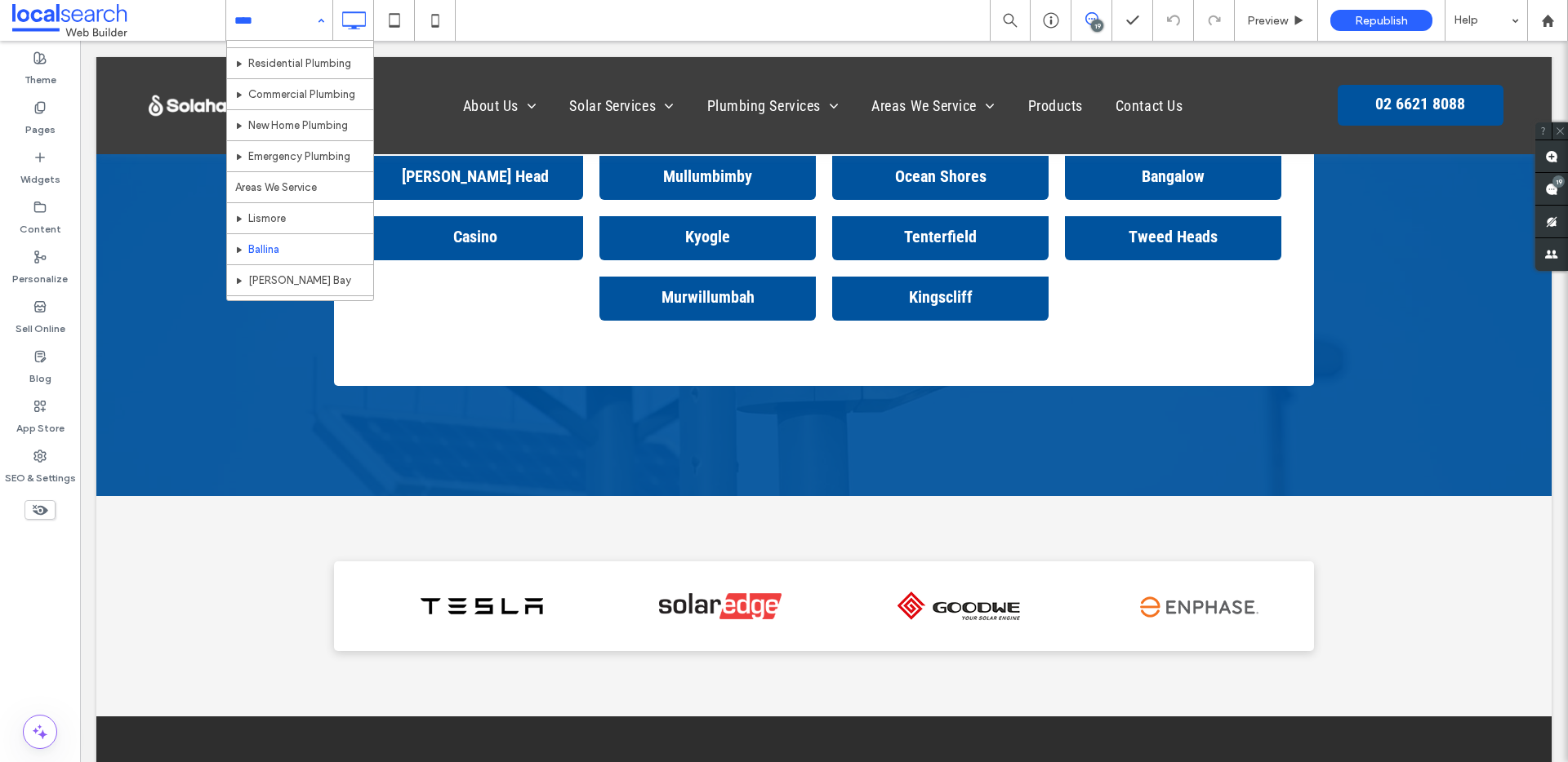
scroll to position [404, 0]
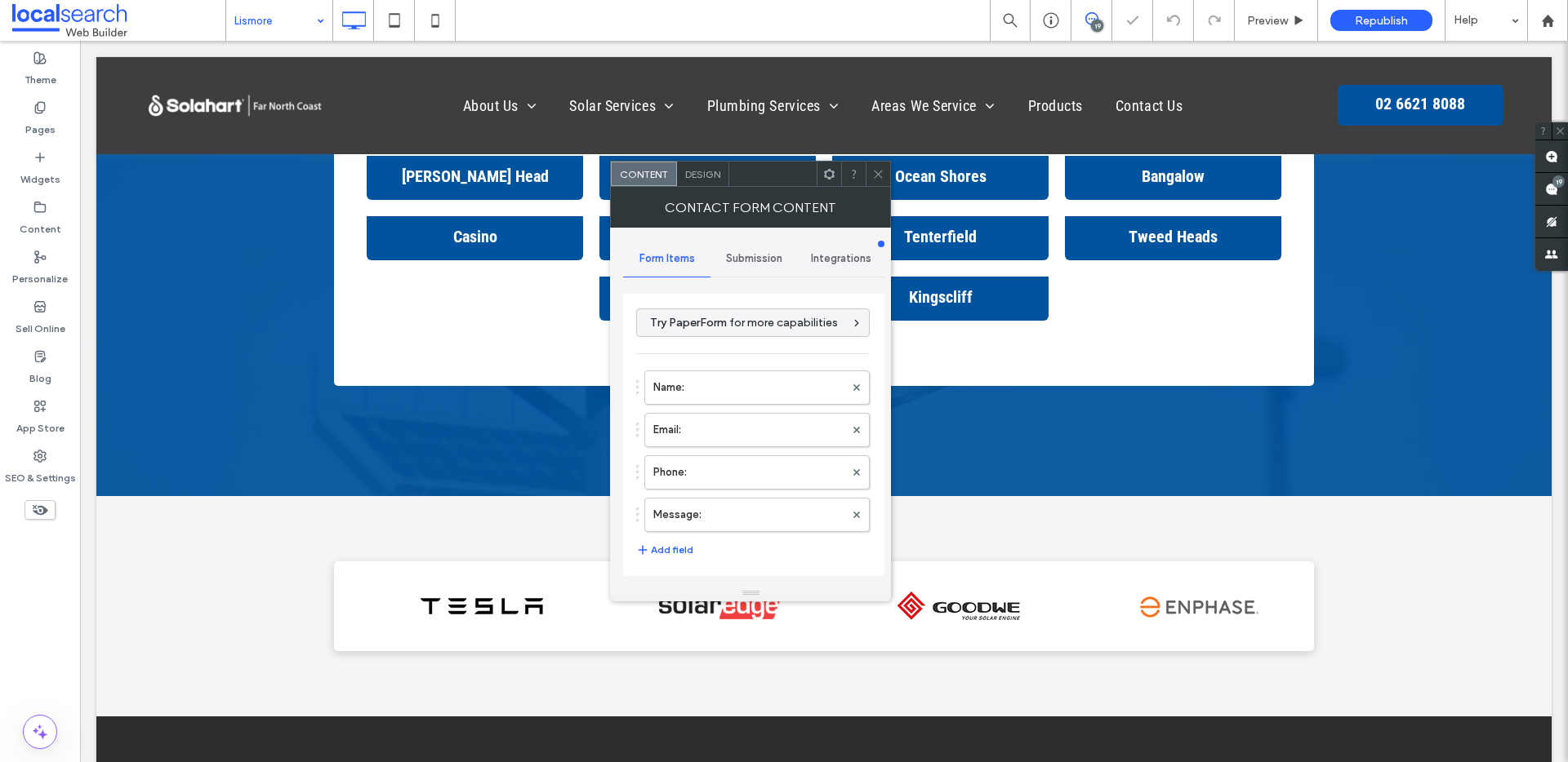
type input "**********"
click at [741, 267] on div "Submission" at bounding box center [754, 259] width 87 height 36
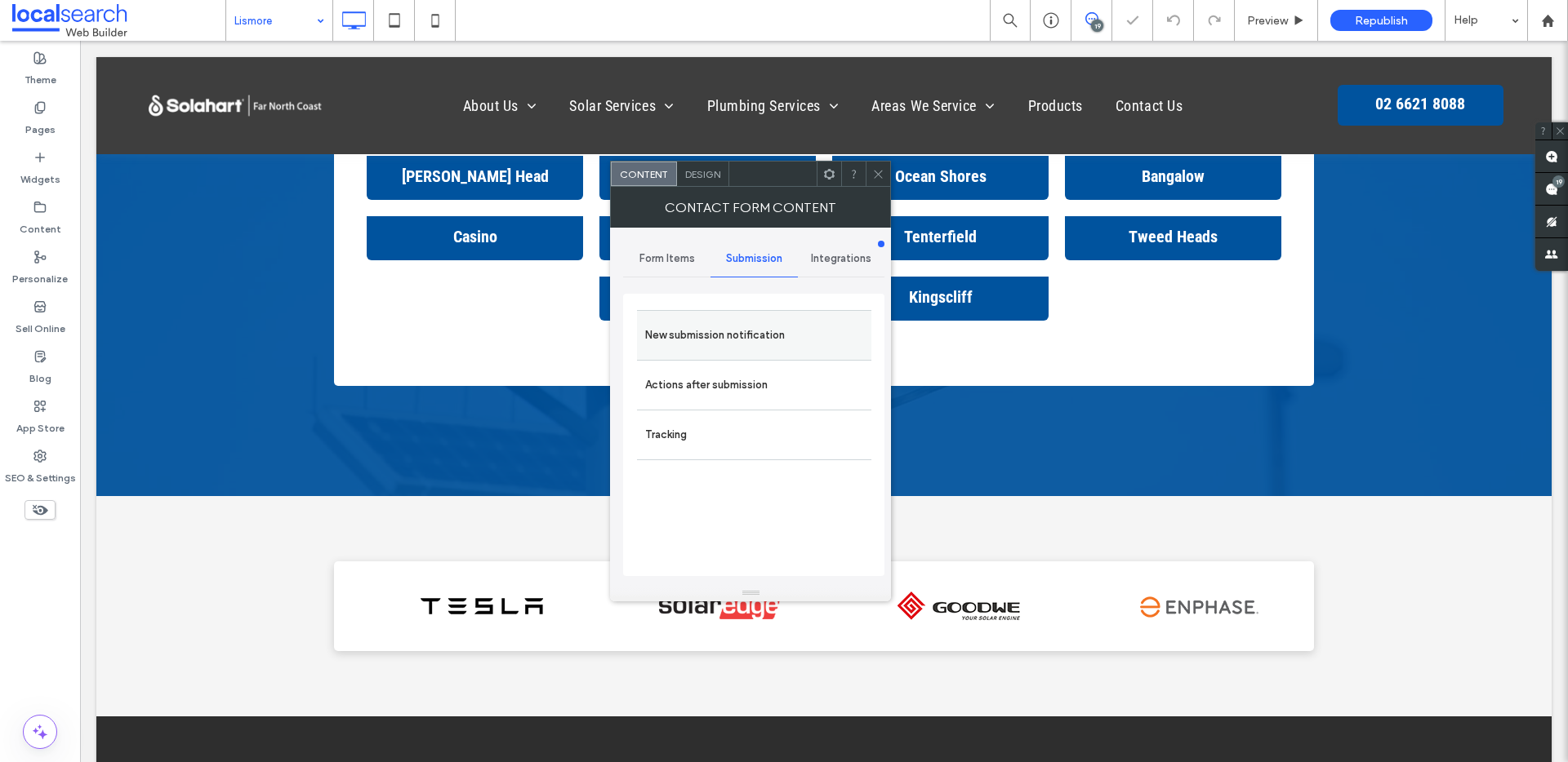
click at [749, 342] on label "New submission notification" at bounding box center [754, 335] width 218 height 33
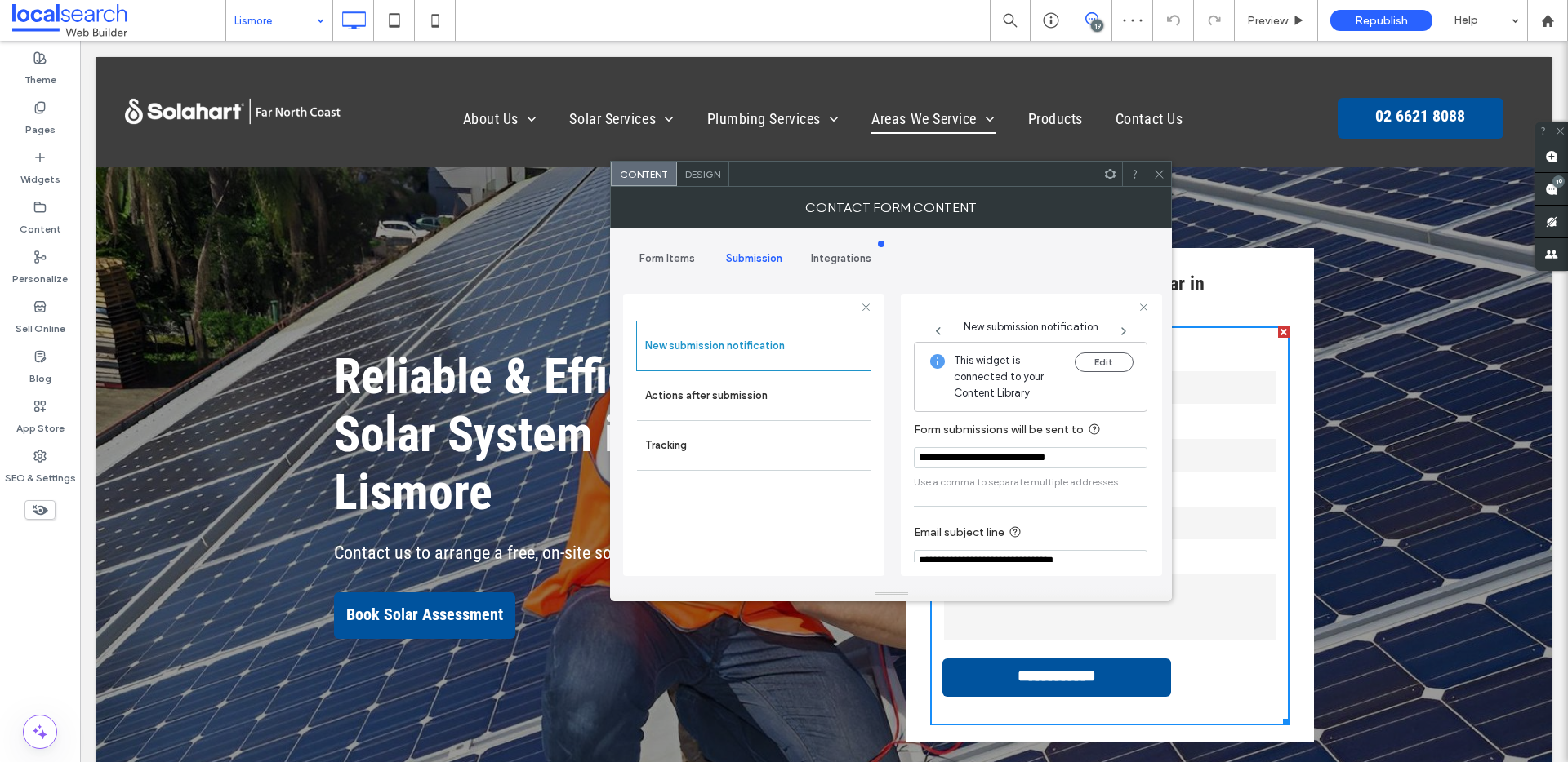
click at [1151, 168] on div at bounding box center [1159, 174] width 24 height 24
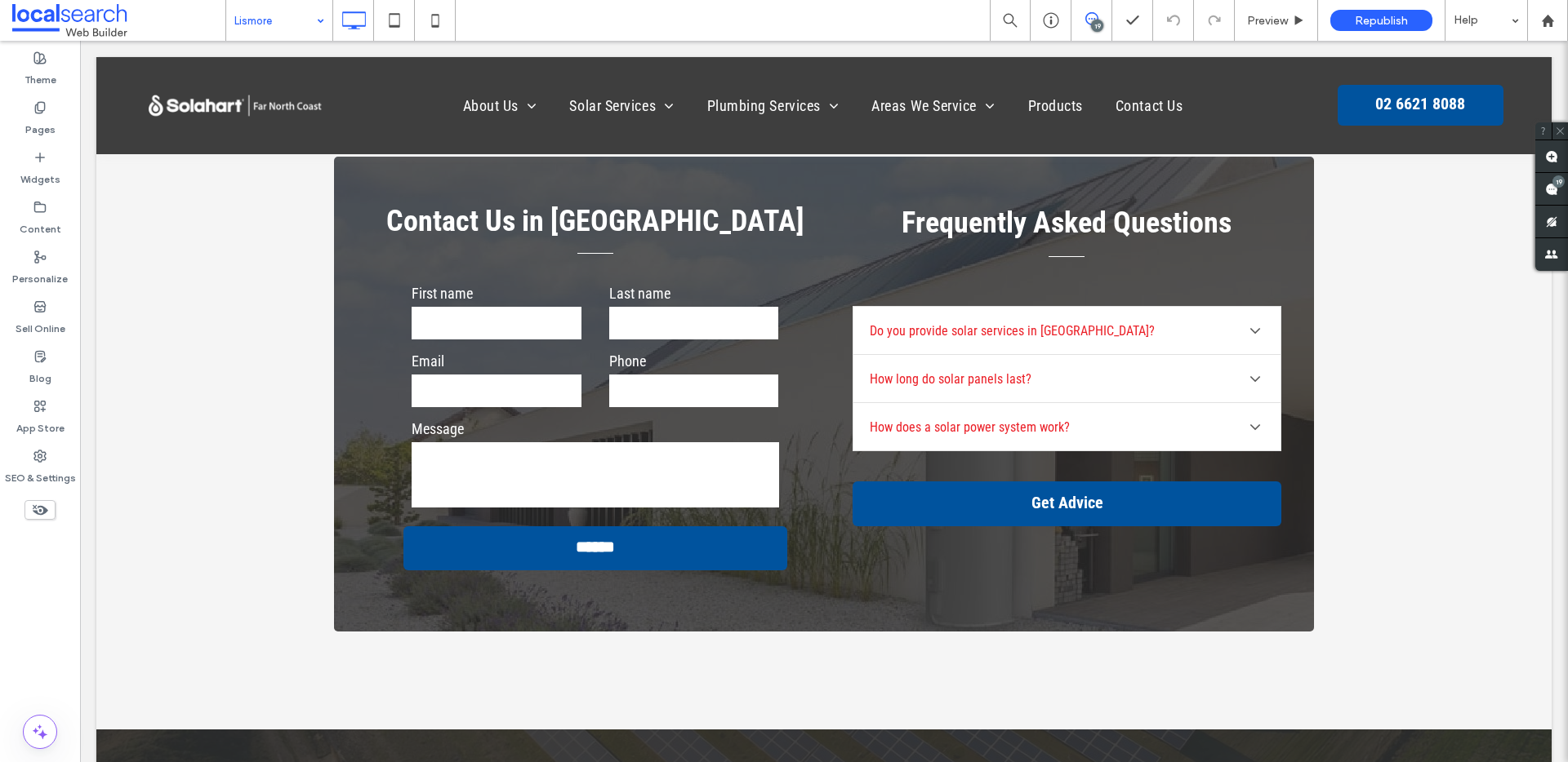
scroll to position [6174, 0]
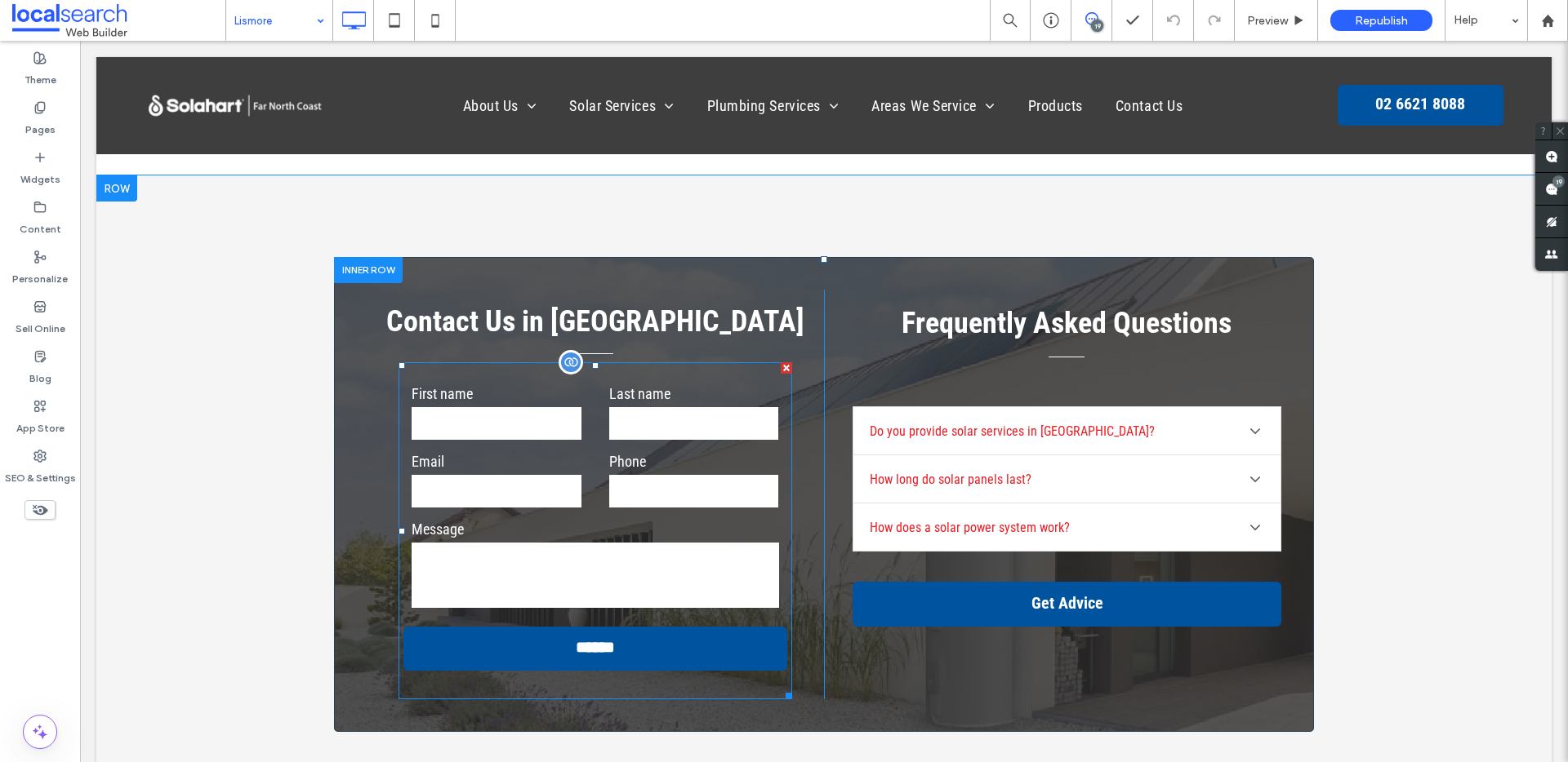
click at [611, 383] on label "Last name" at bounding box center [694, 393] width 170 height 22
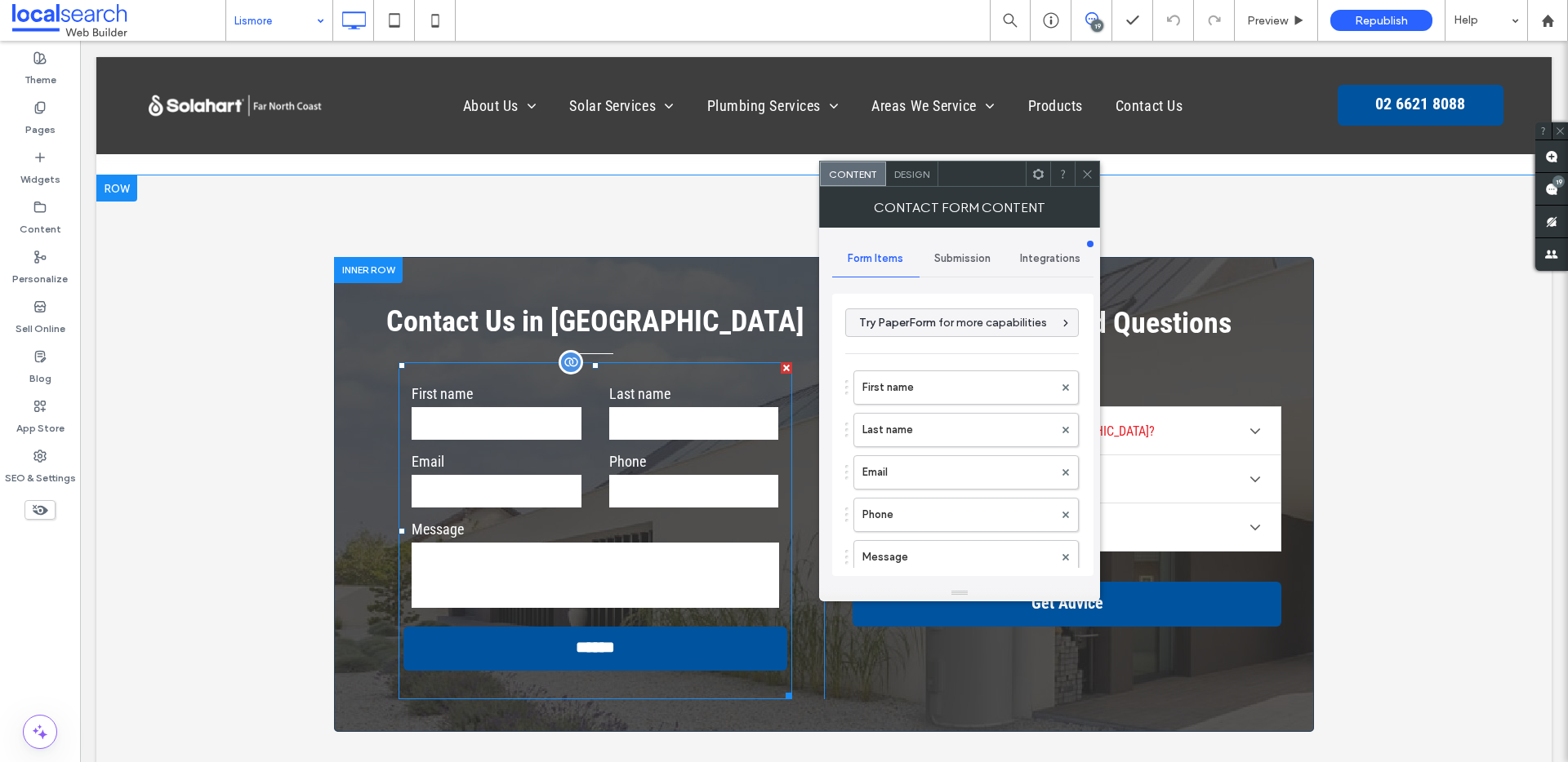
type input "******"
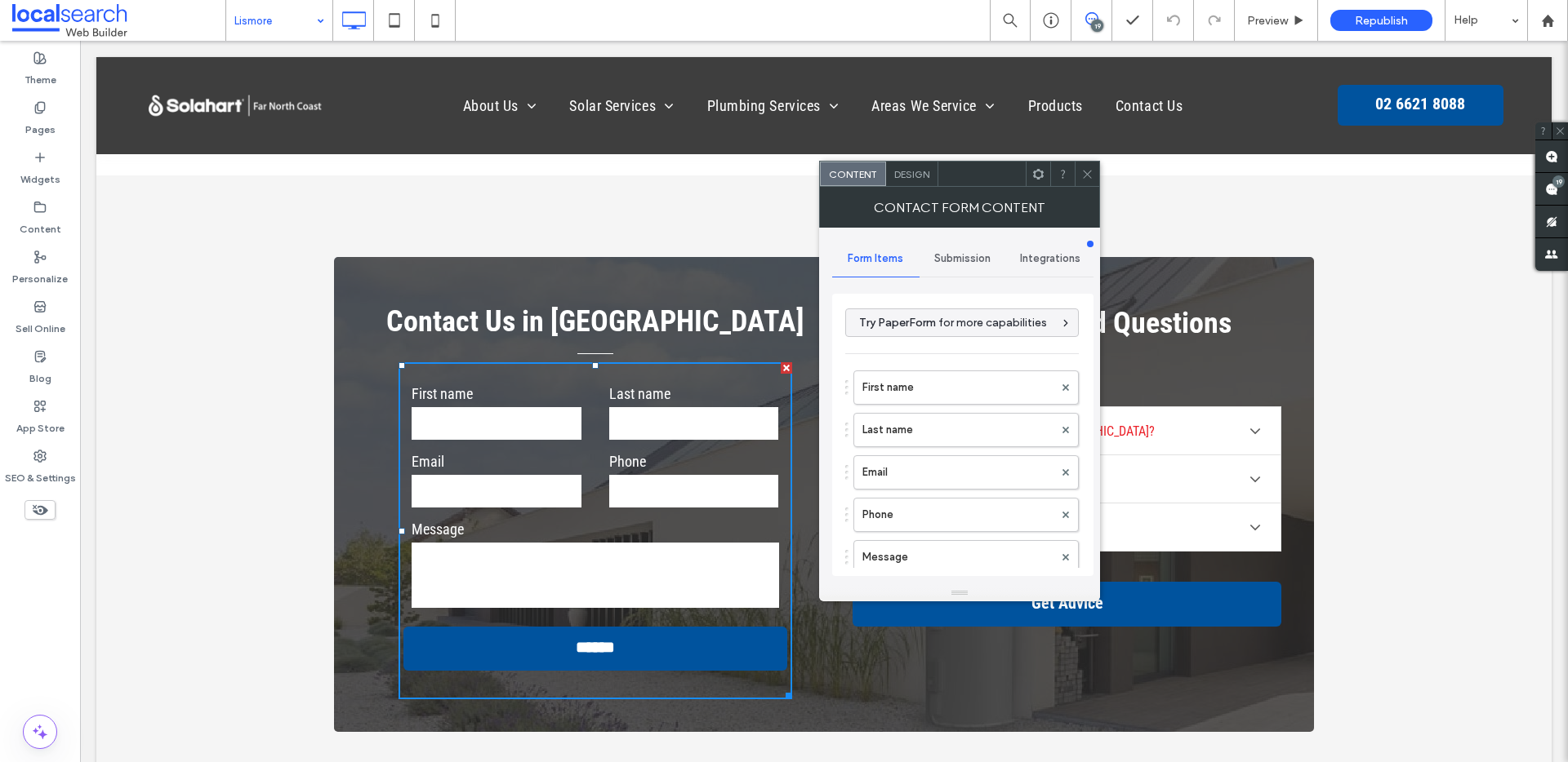
click at [961, 248] on div "Submission" at bounding box center [962, 259] width 87 height 36
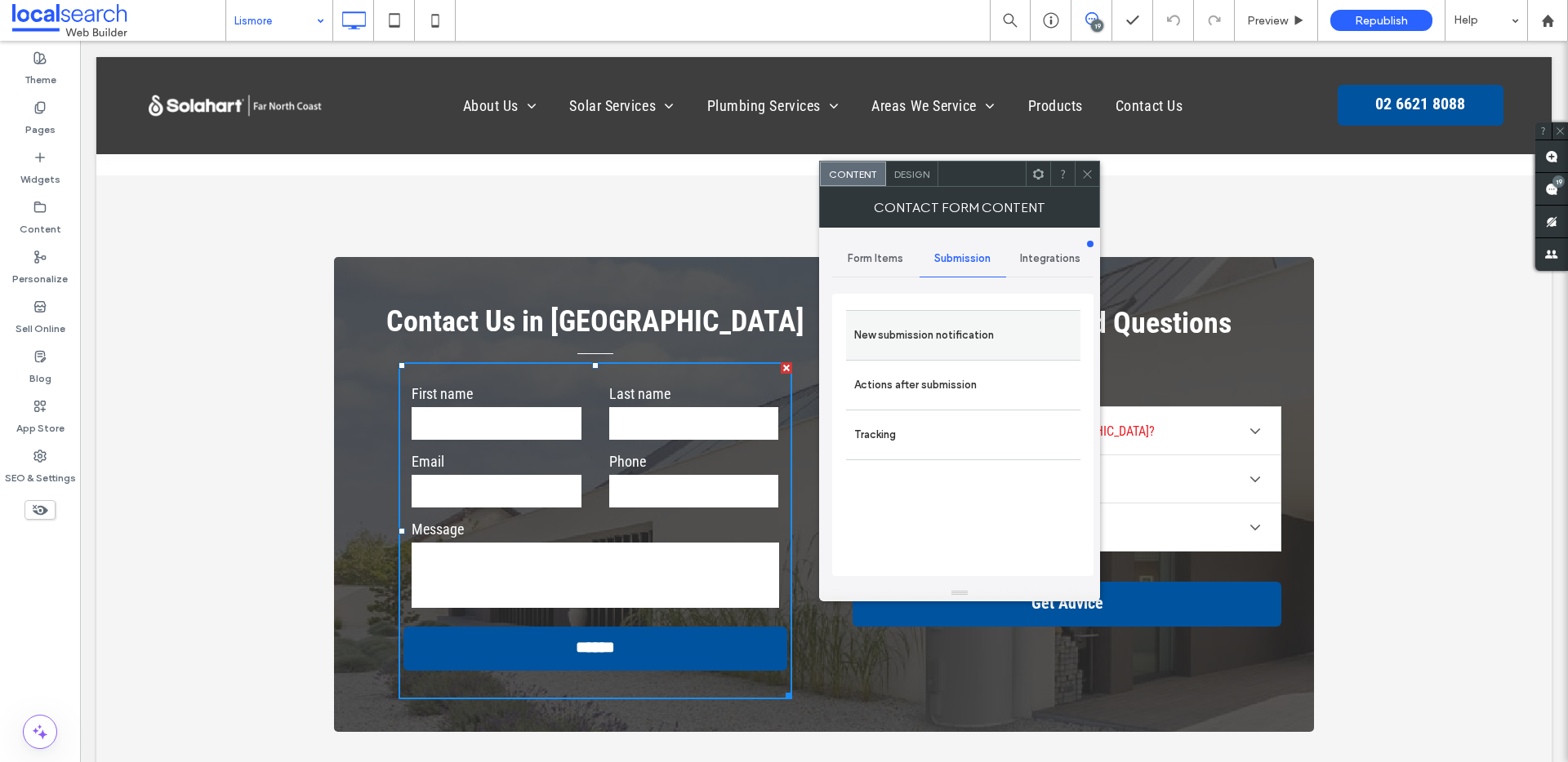
click at [961, 323] on label "New submission notification" at bounding box center [963, 335] width 218 height 33
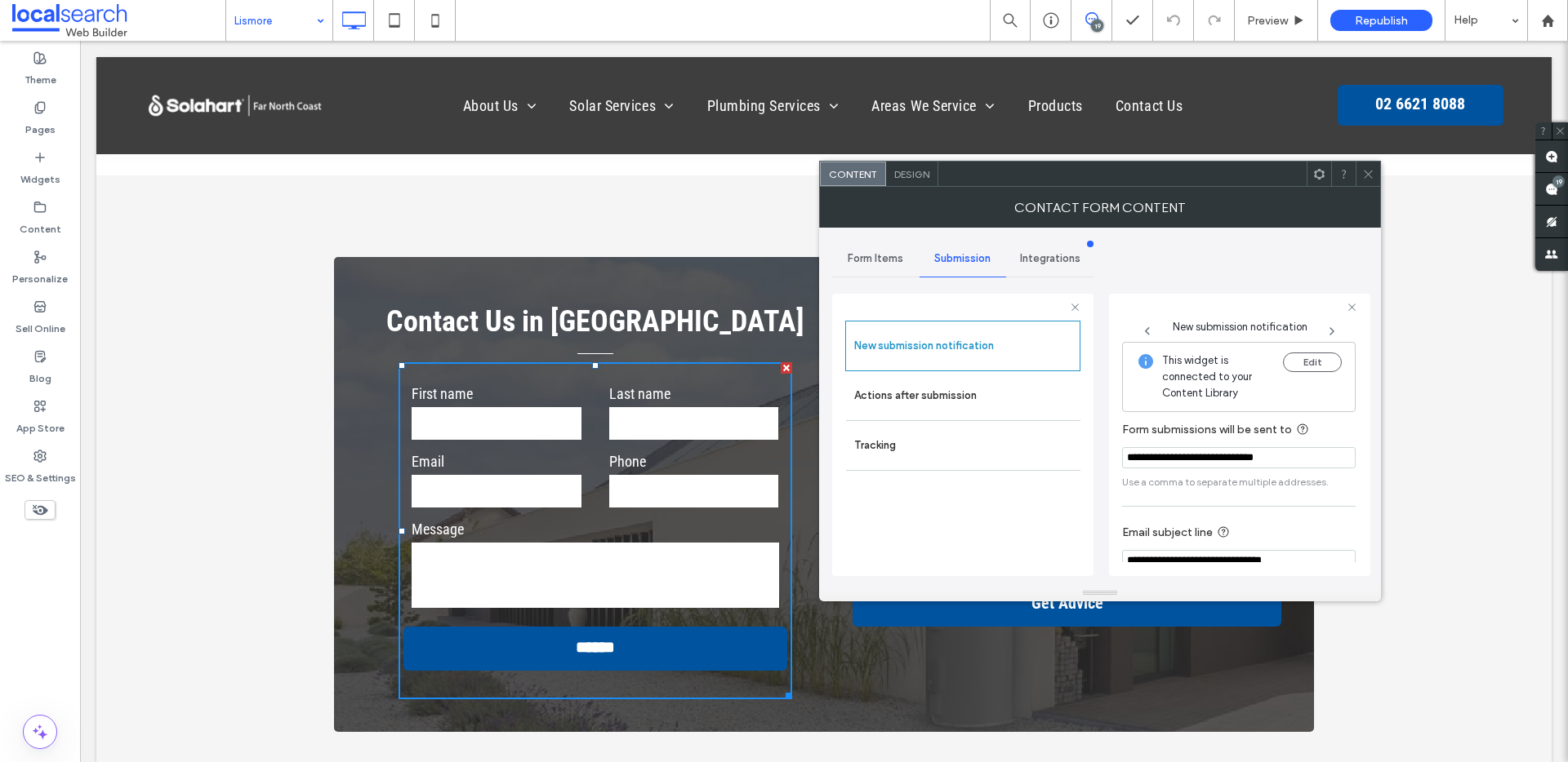
click at [1372, 172] on icon at bounding box center [1368, 174] width 12 height 12
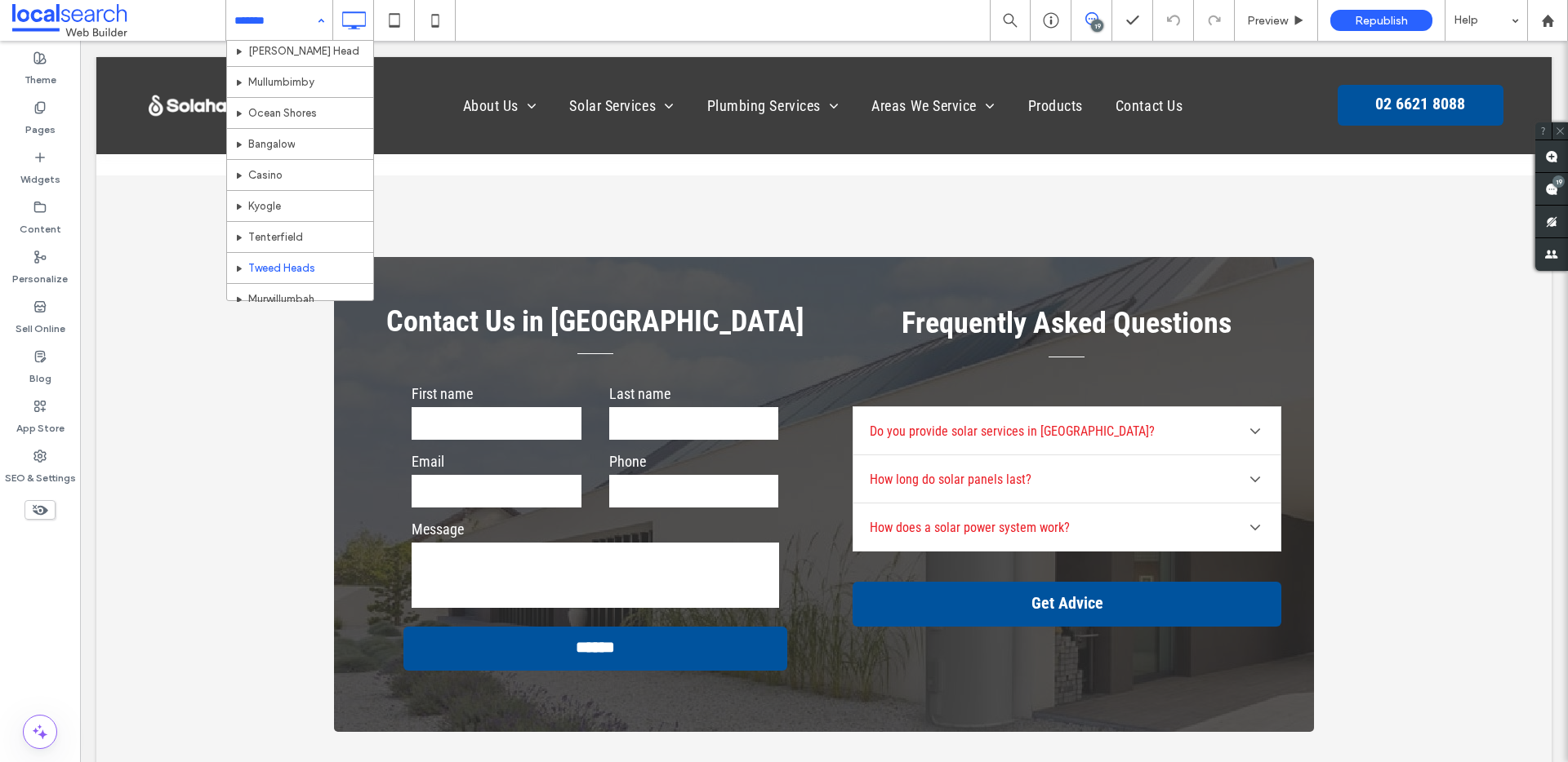
scroll to position [792, 0]
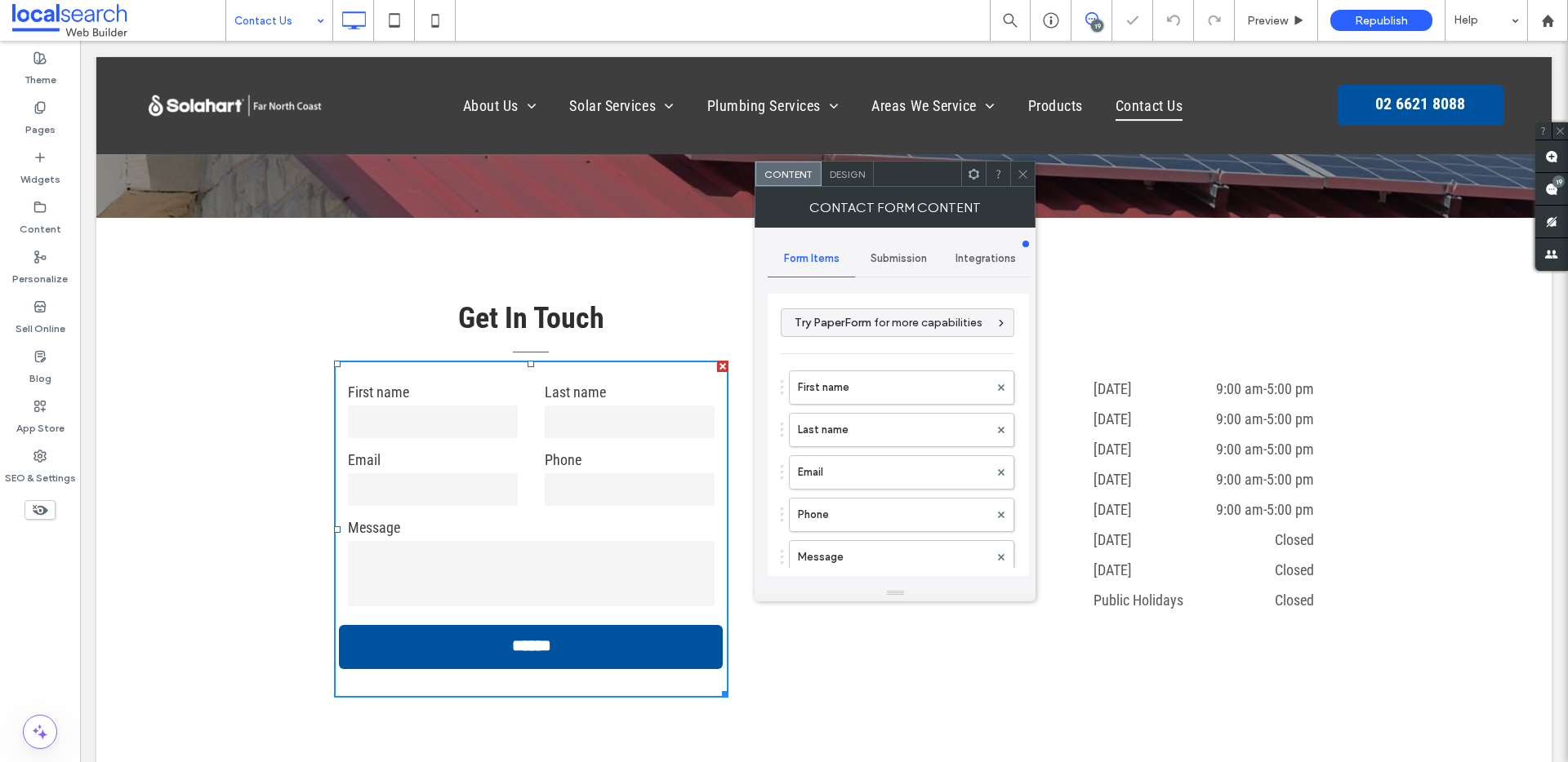
click at [881, 257] on span "Submission" at bounding box center [899, 259] width 56 height 13
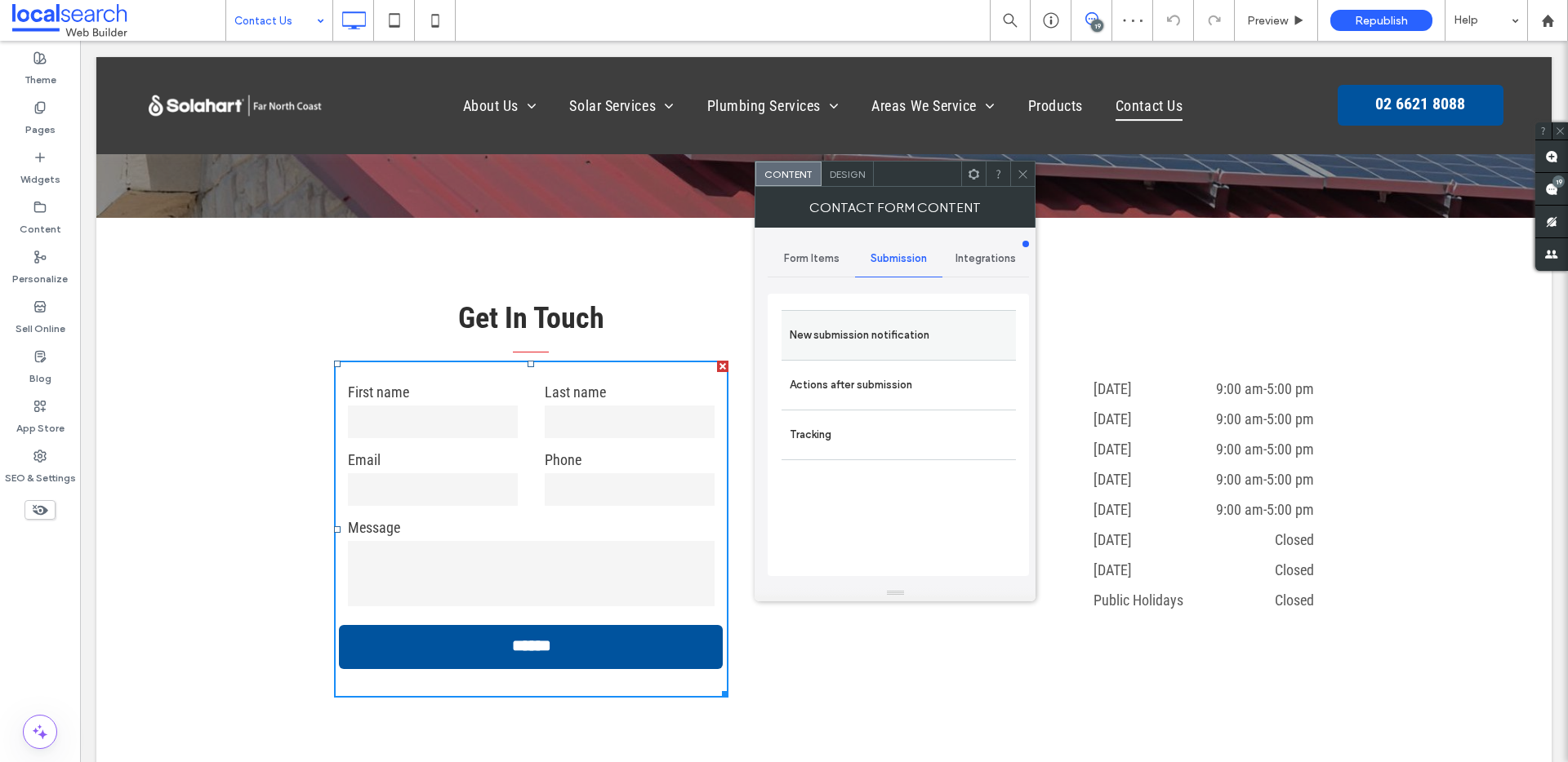
click at [869, 348] on label "New submission notification" at bounding box center [899, 335] width 218 height 33
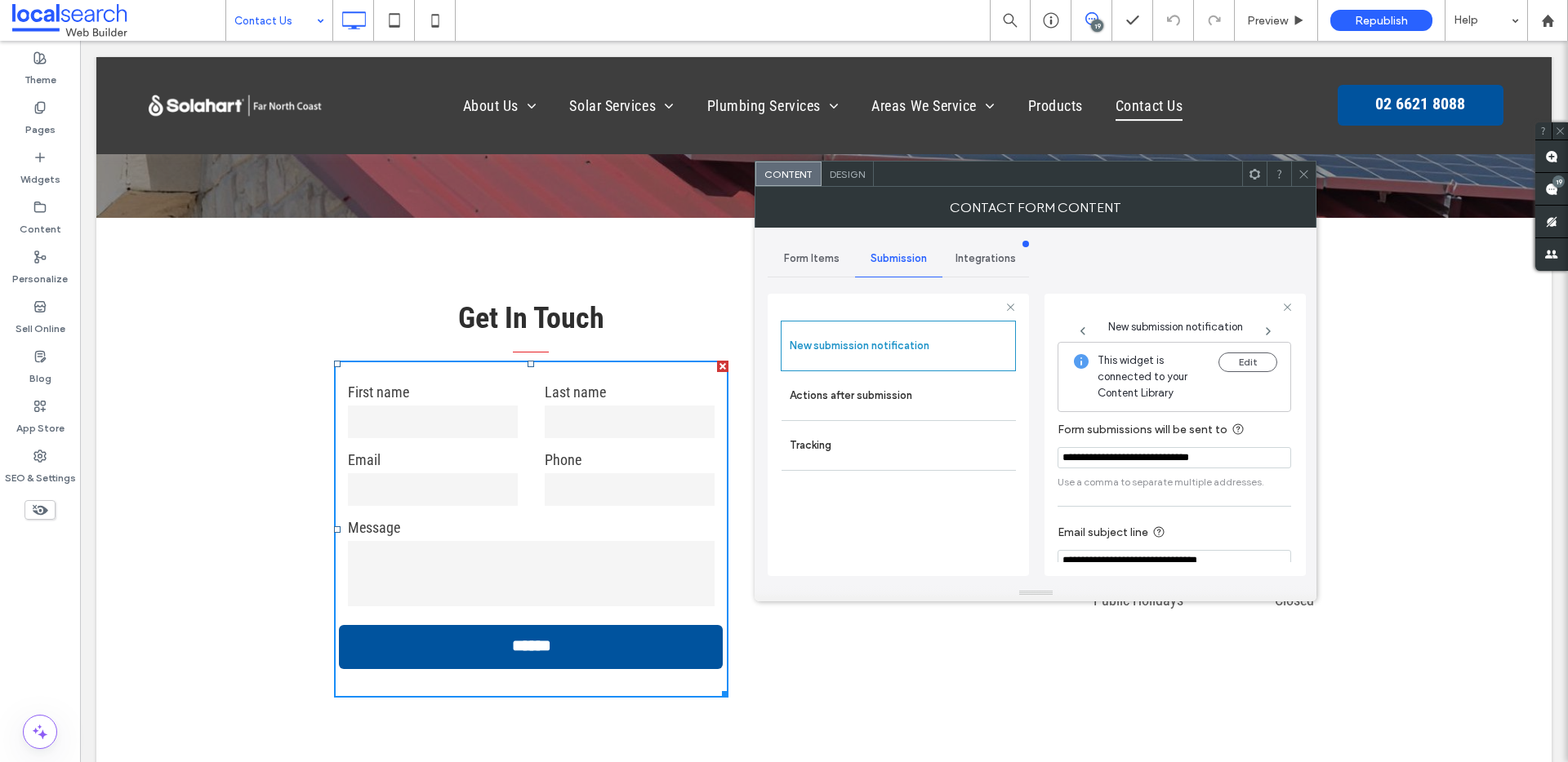
click at [1304, 176] on icon at bounding box center [1303, 174] width 12 height 12
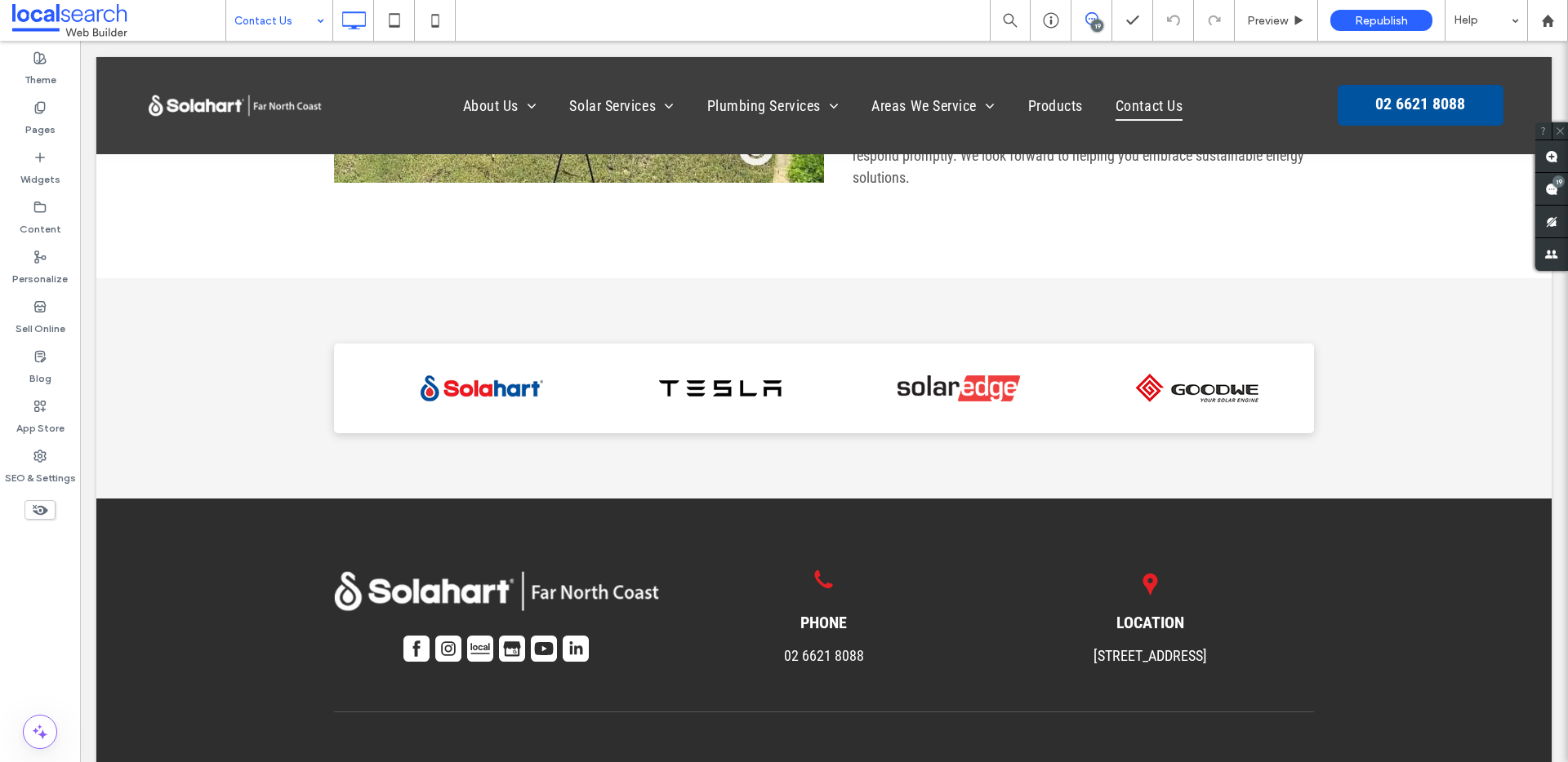
scroll to position [1821, 0]
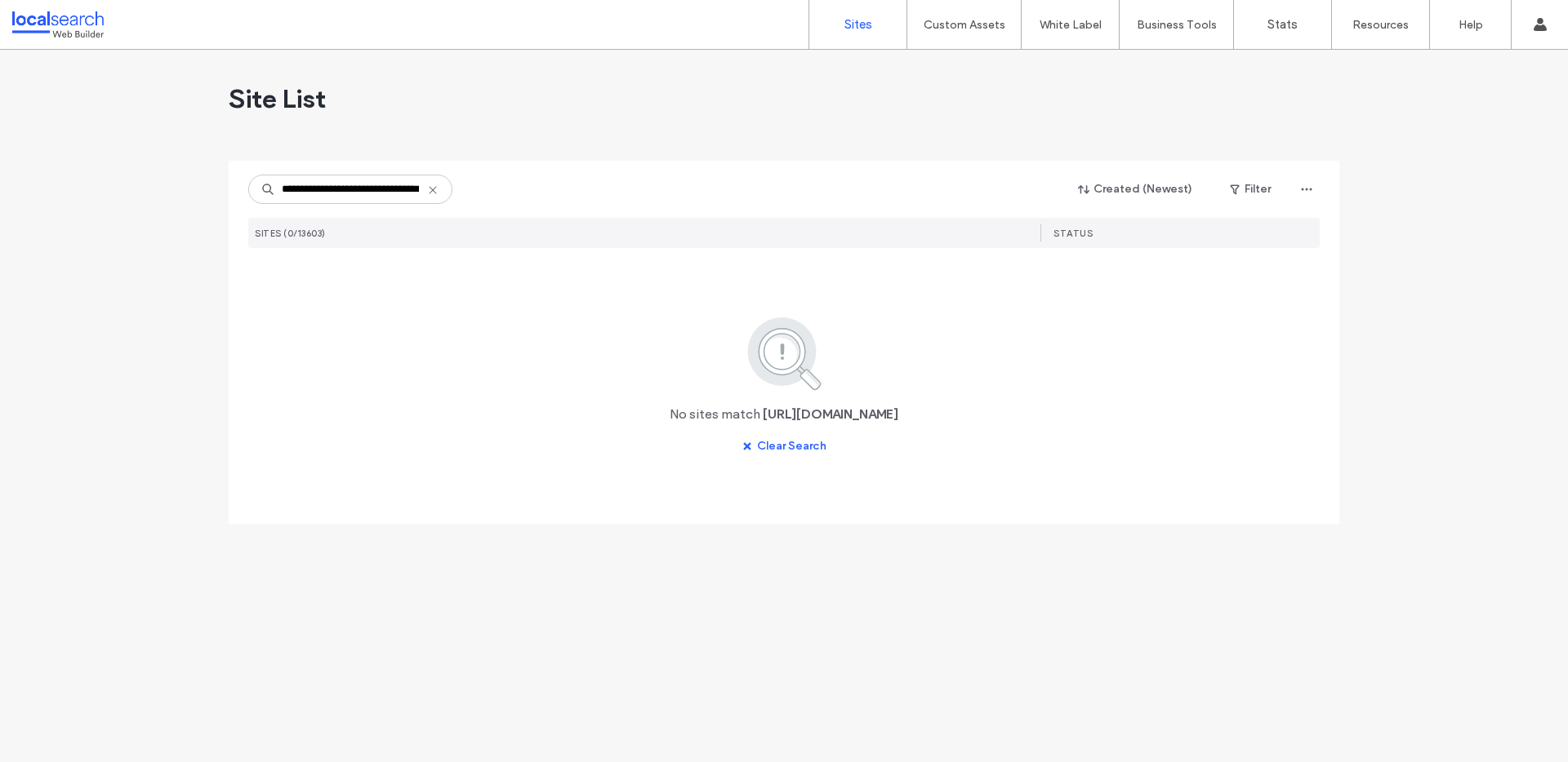
scroll to position [0, 47]
type input "**********"
